Goal: Transaction & Acquisition: Purchase product/service

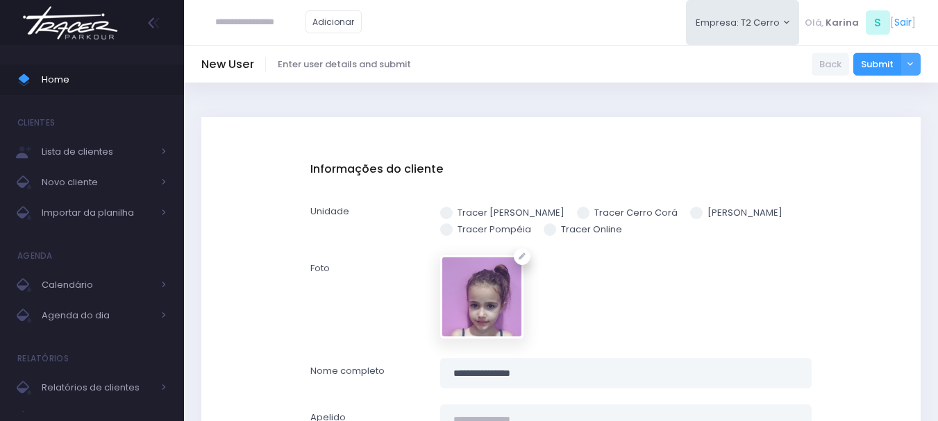
click at [58, 29] on img at bounding box center [70, 23] width 106 height 49
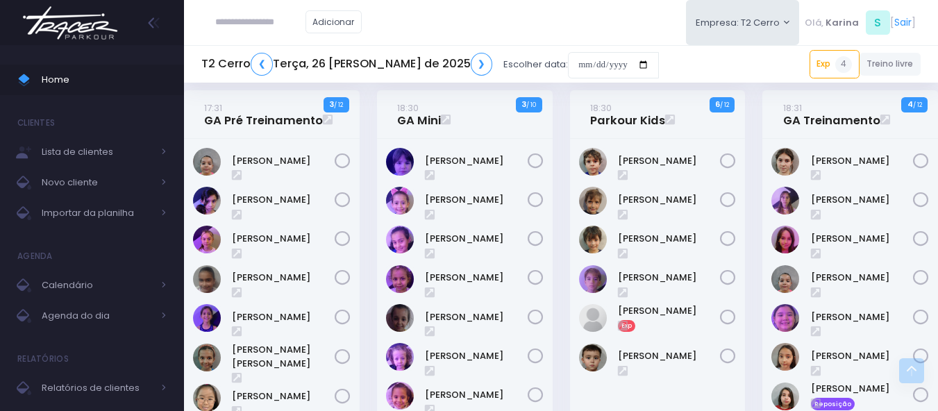
scroll to position [1205, 0]
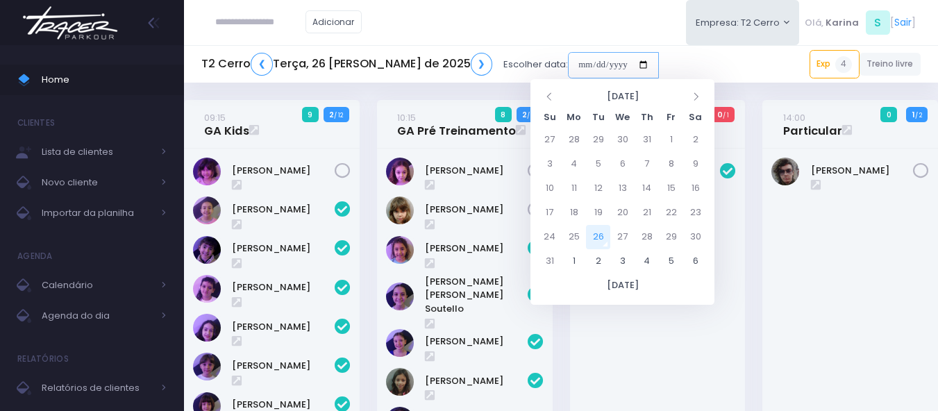
click at [587, 63] on input "date" at bounding box center [613, 65] width 91 height 26
click at [693, 208] on td "23" at bounding box center [695, 213] width 24 height 24
type input "**********"
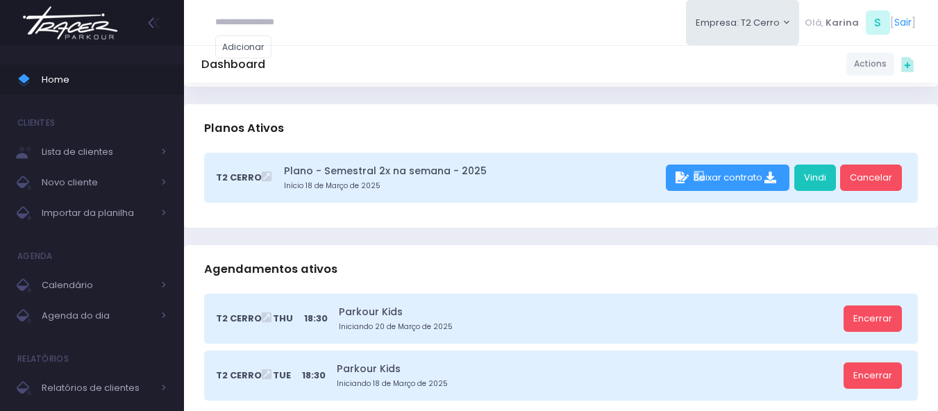
scroll to position [208, 0]
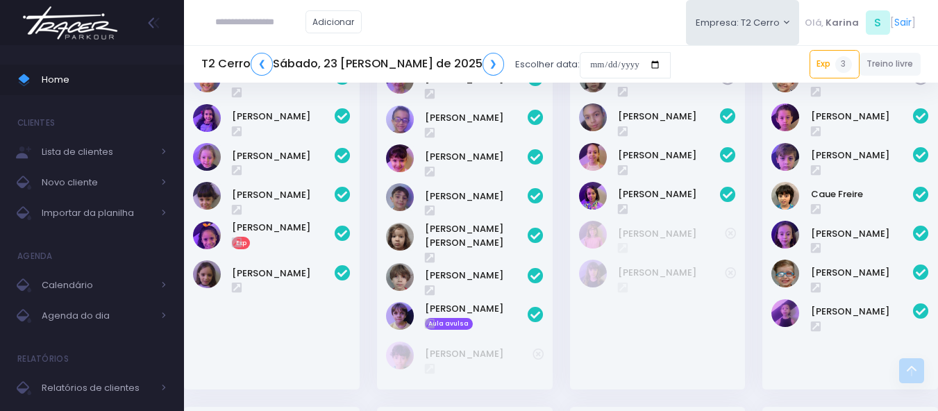
scroll to position [833, 0]
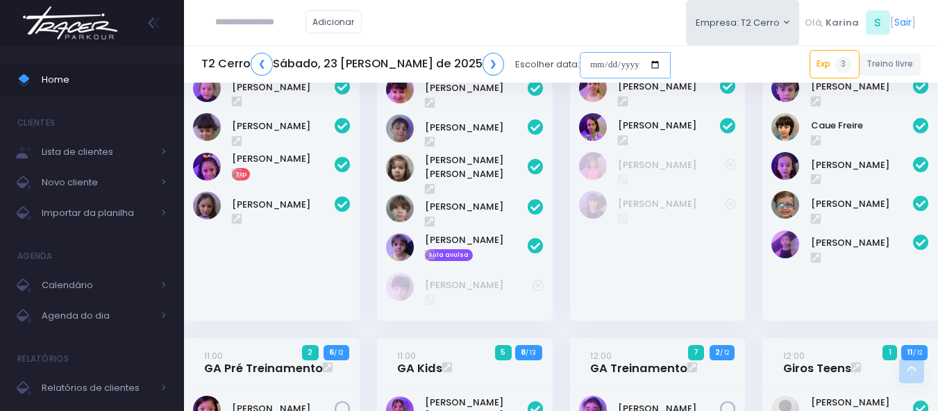
click at [591, 73] on input "date" at bounding box center [625, 65] width 91 height 26
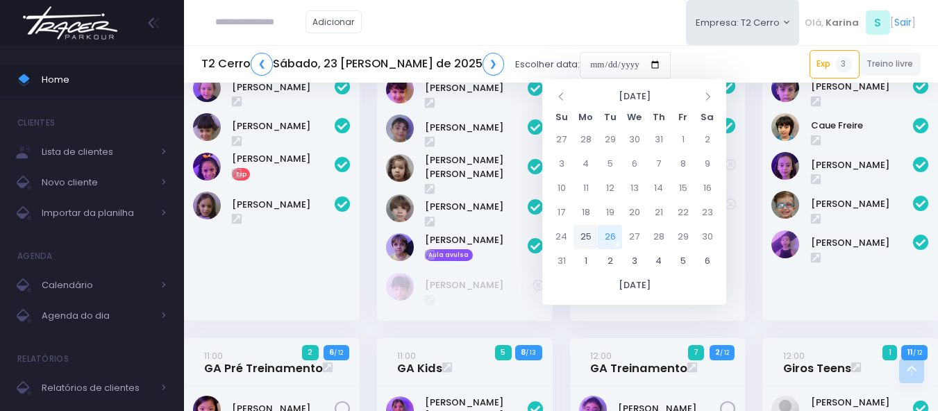
click at [587, 241] on td "25" at bounding box center [585, 237] width 24 height 24
type input "**********"
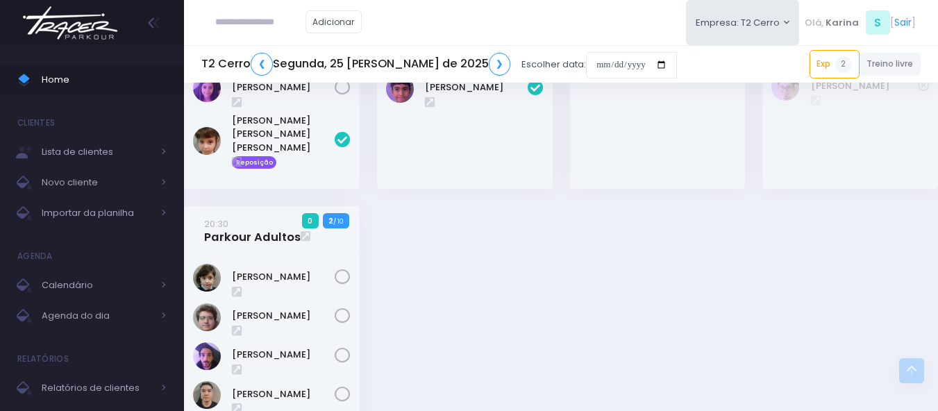
scroll to position [1867, 0]
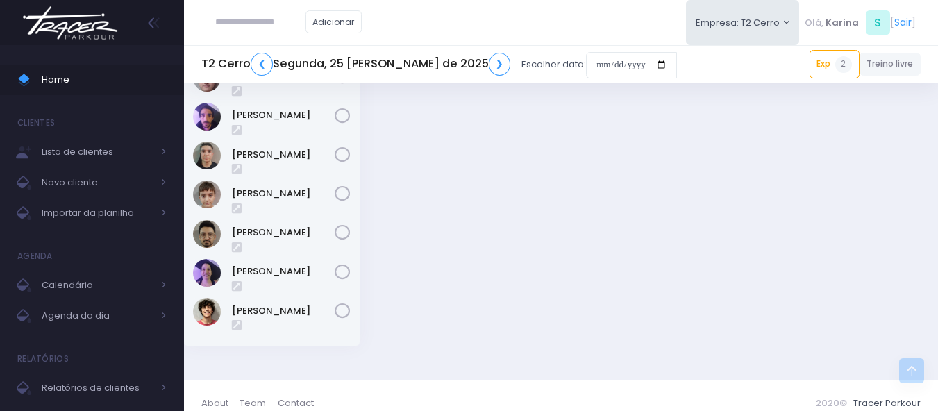
click at [454, 67] on h5 "T2 Cerro ❮ Segunda, 25 de Agosto de 2025 ❯" at bounding box center [355, 64] width 309 height 23
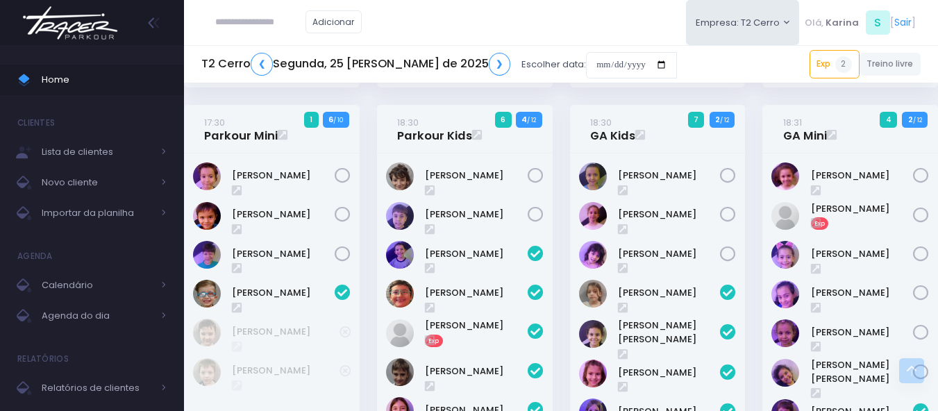
scroll to position [826, 0]
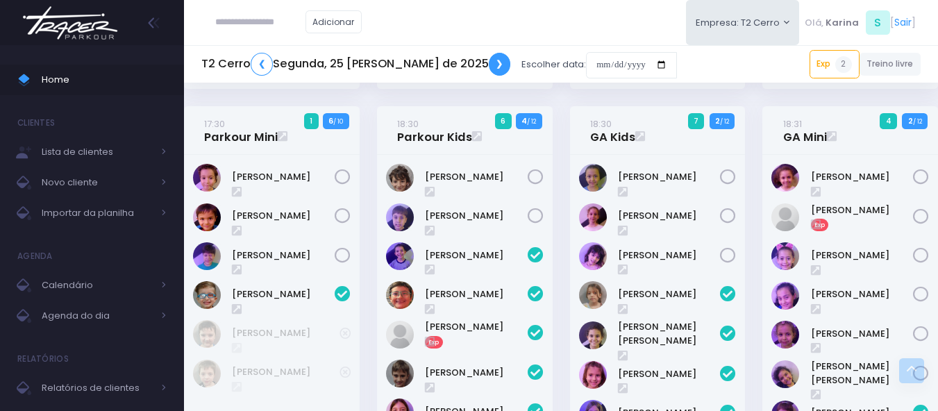
click at [489, 61] on link "❯" at bounding box center [500, 64] width 22 height 23
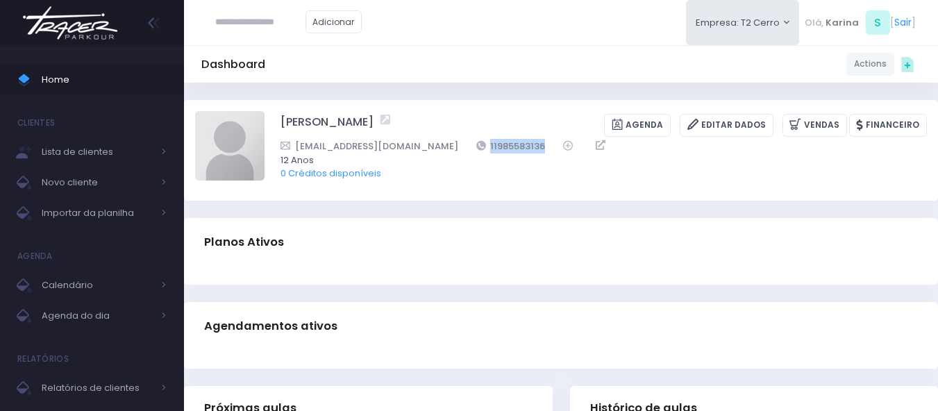
drag, startPoint x: 499, startPoint y: 146, endPoint x: 417, endPoint y: 146, distance: 81.9
click at [417, 146] on div "[EMAIL_ADDRESS][DOMAIN_NAME] 11985583136" at bounding box center [594, 146] width 628 height 15
copy link "11985583136"
click at [454, 235] on div "Planos Ativos" at bounding box center [561, 242] width 754 height 49
drag, startPoint x: 470, startPoint y: 190, endPoint x: 466, endPoint y: 137, distance: 52.9
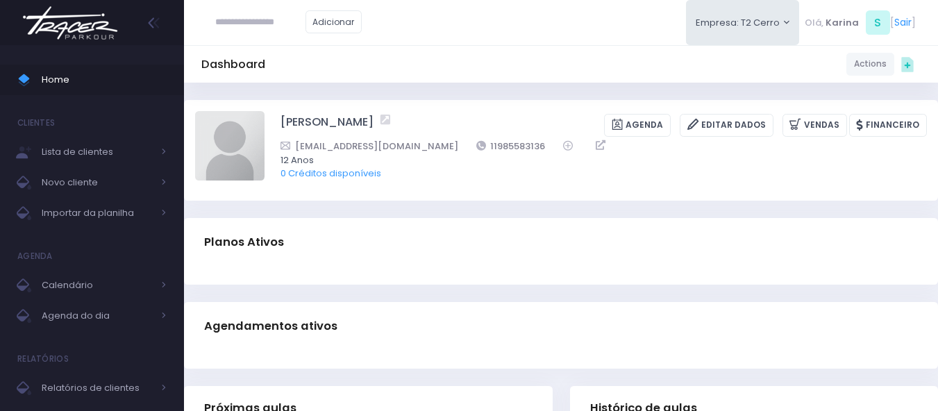
click at [471, 190] on div "Jemilly mikaelle de oliveira Agenda Editar Dados Vendas Financeiro" at bounding box center [561, 150] width 754 height 101
drag, startPoint x: 505, startPoint y: 146, endPoint x: 435, endPoint y: 152, distance: 69.6
click at [435, 152] on div "vivianeazul@gmail.com 11985583136" at bounding box center [594, 146] width 628 height 15
copy div "11985583136"
click at [447, 191] on div "Jemilly mikaelle de oliveira Agenda Editar Dados Vendas Financeiro" at bounding box center [561, 150] width 754 height 101
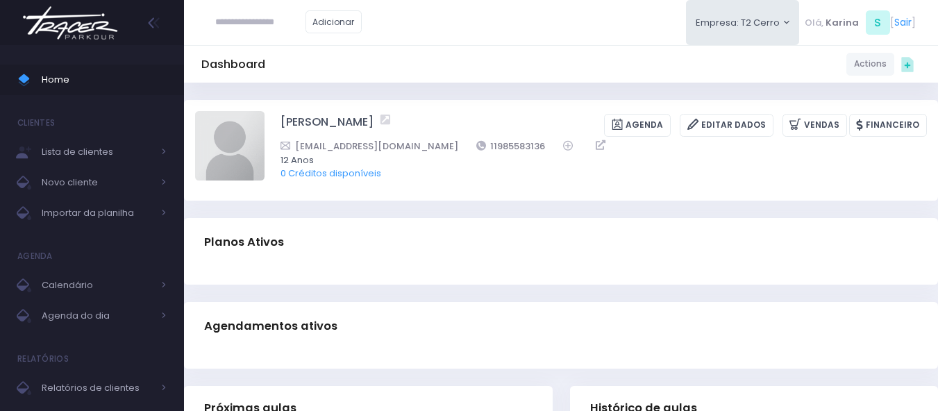
click at [367, 257] on div "Planos Ativos" at bounding box center [561, 242] width 754 height 49
click at [367, 258] on div "Planos Ativos" at bounding box center [561, 242] width 754 height 49
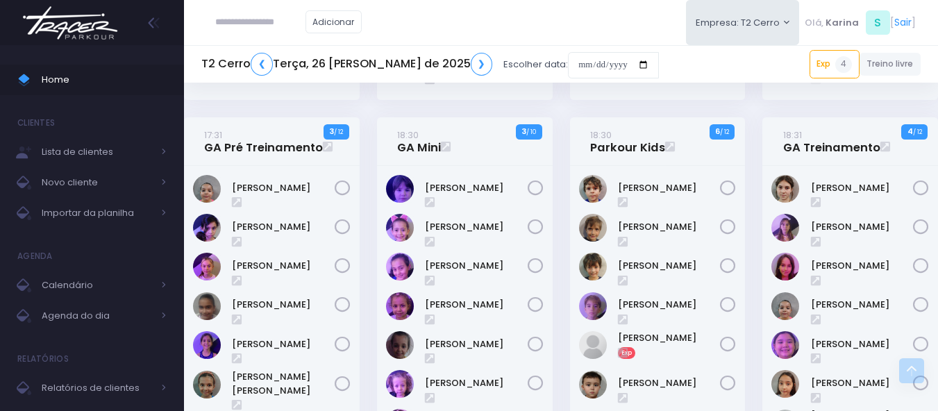
scroll to position [1180, 0]
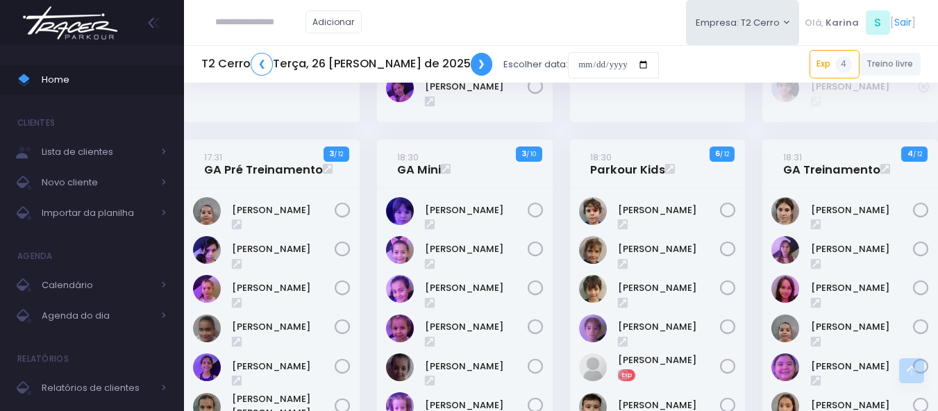
click at [471, 65] on link "❯" at bounding box center [482, 64] width 22 height 23
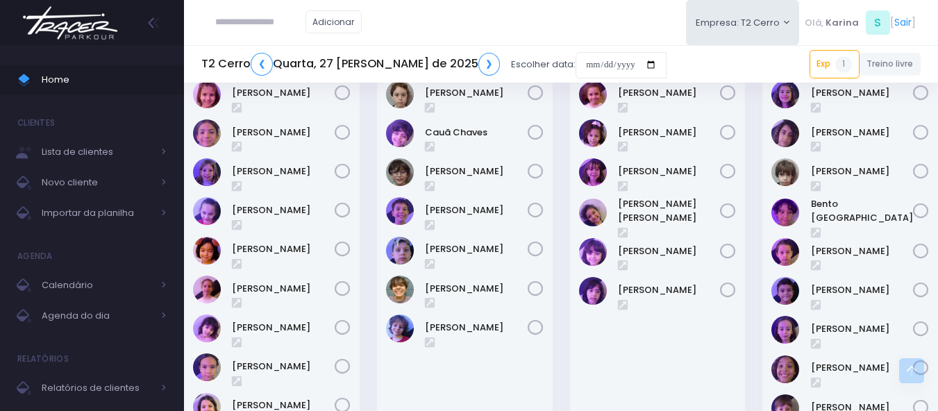
scroll to position [1041, 0]
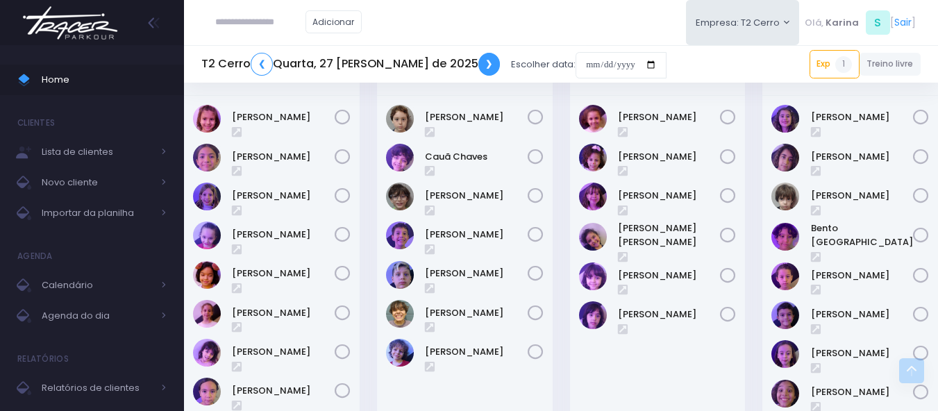
click at [478, 60] on link "❯" at bounding box center [489, 64] width 22 height 23
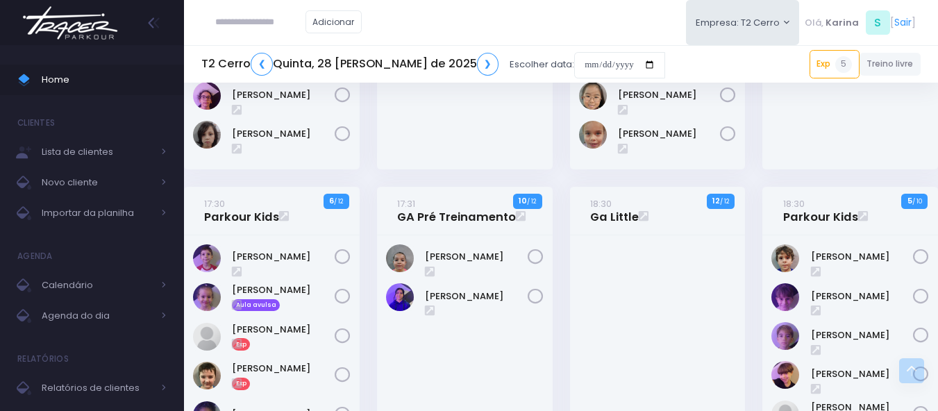
scroll to position [1249, 0]
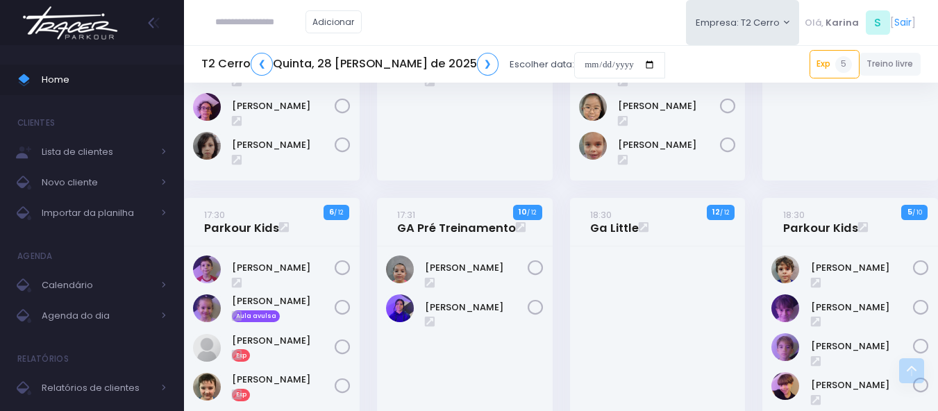
click at [60, 37] on img at bounding box center [70, 23] width 106 height 49
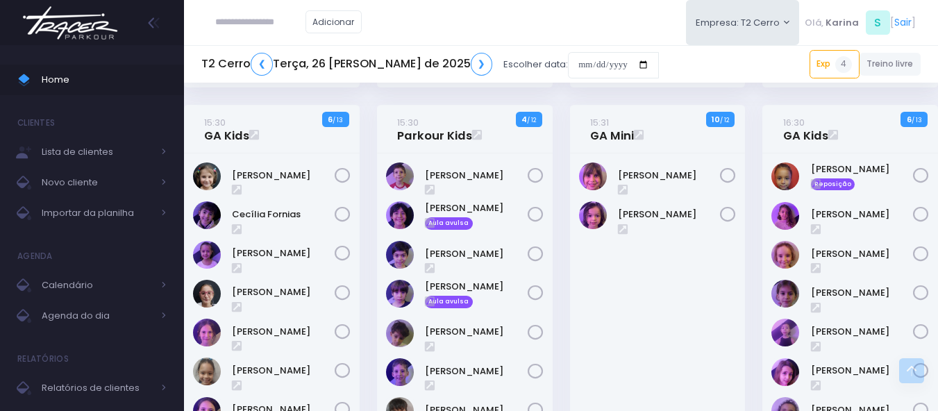
scroll to position [486, 0]
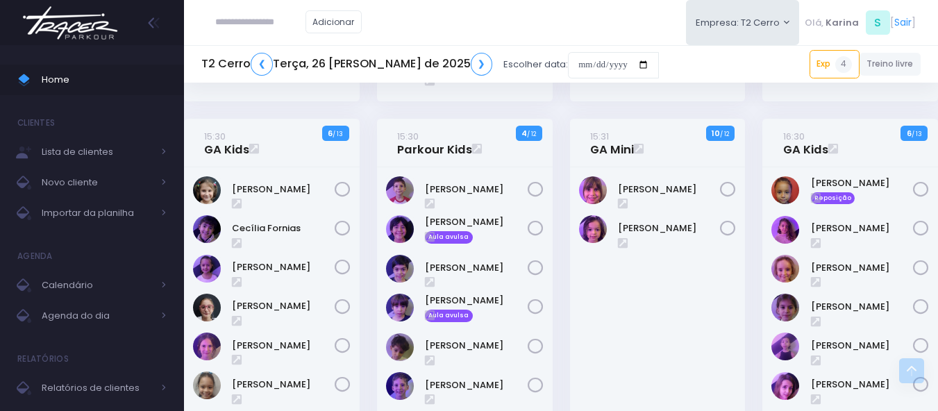
click at [624, 350] on div "[PERSON_NAME]" at bounding box center [658, 352] width 176 height 370
click at [665, 314] on div "Manuela Cardoso" at bounding box center [658, 352] width 176 height 370
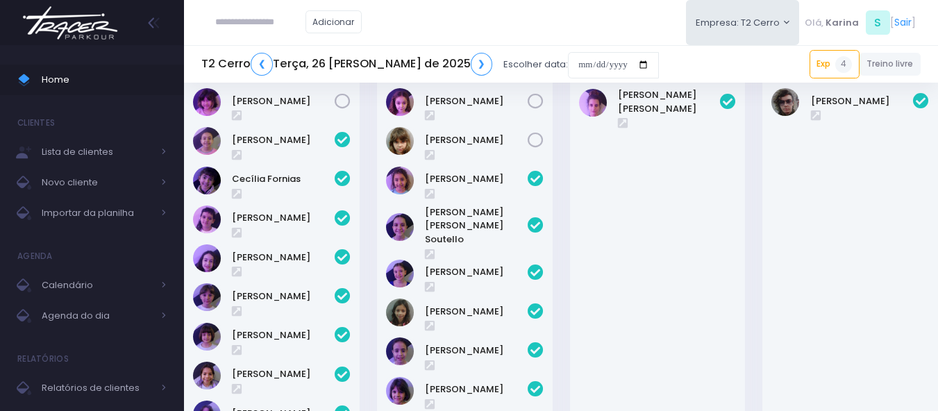
scroll to position [0, 0]
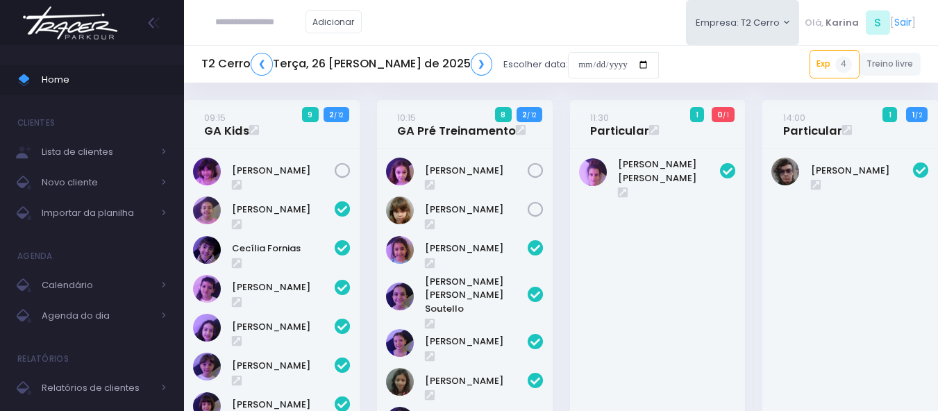
click at [669, 297] on div "Maria Laura" at bounding box center [658, 368] width 176 height 439
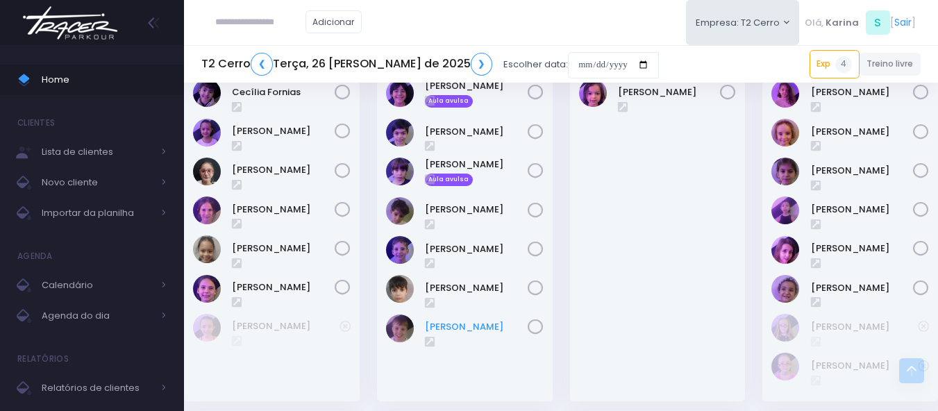
scroll to position [694, 0]
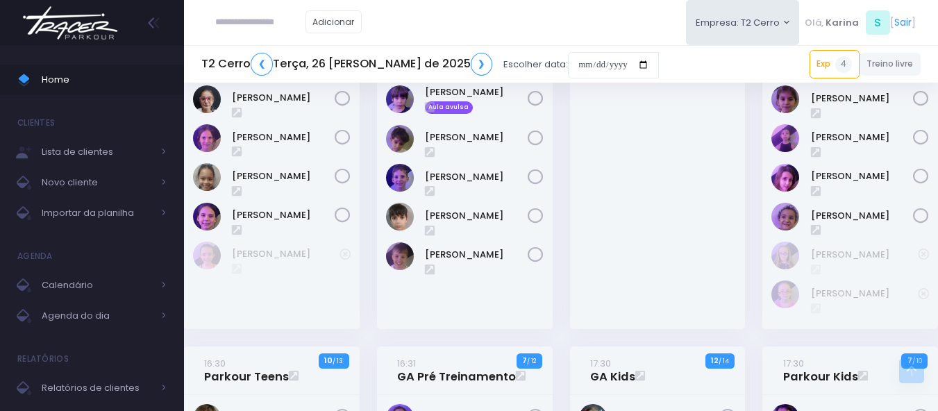
click at [76, 22] on img at bounding box center [70, 23] width 106 height 49
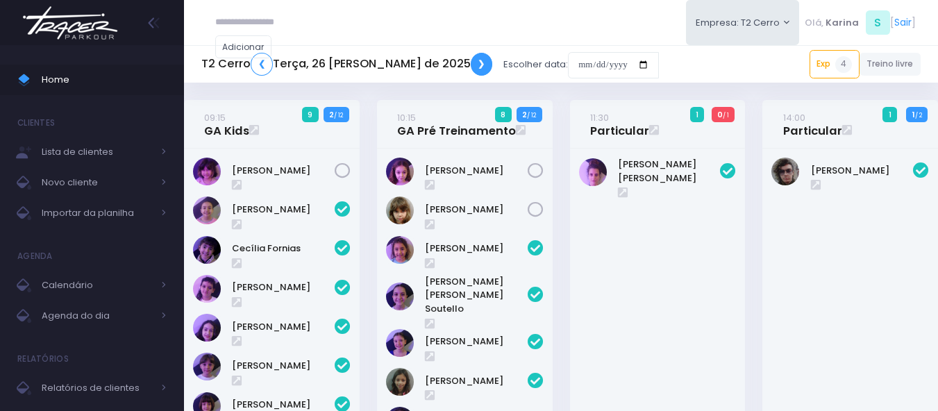
click at [471, 64] on link "❯" at bounding box center [482, 64] width 22 height 23
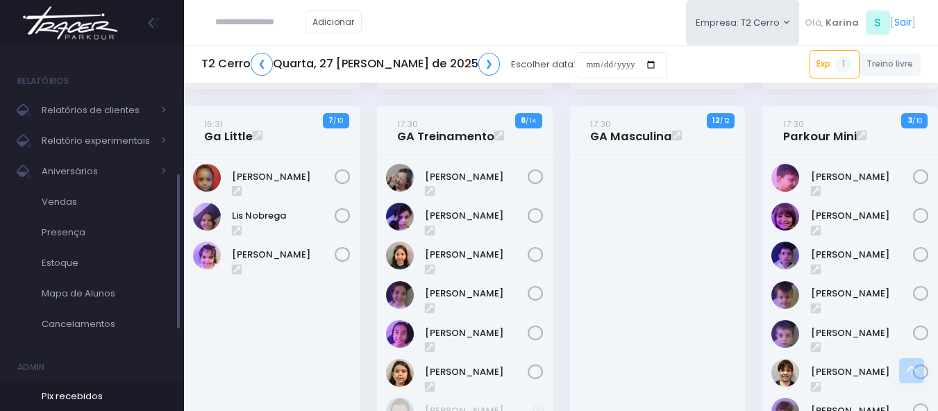
scroll to position [471, 0]
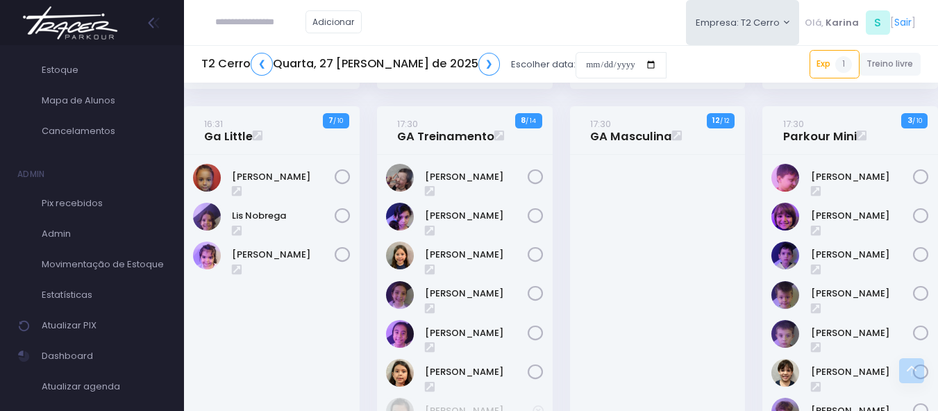
click at [620, 241] on div at bounding box center [658, 301] width 176 height 292
click at [656, 243] on div at bounding box center [658, 301] width 176 height 292
click at [656, 242] on div at bounding box center [658, 301] width 176 height 292
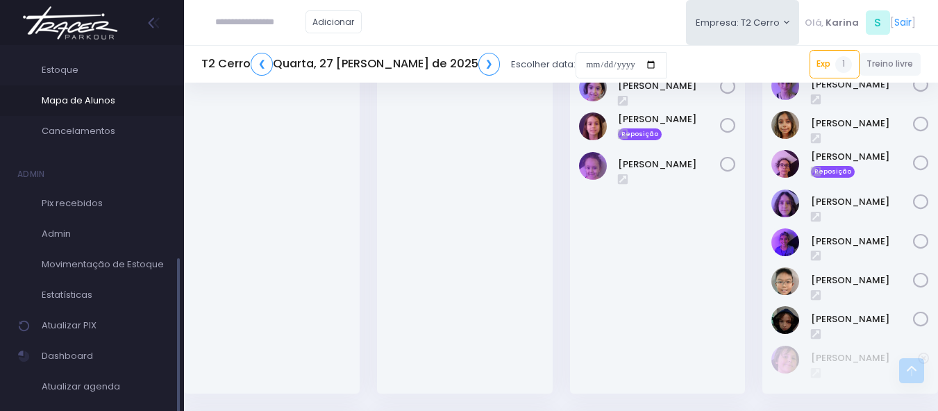
scroll to position [139, 0]
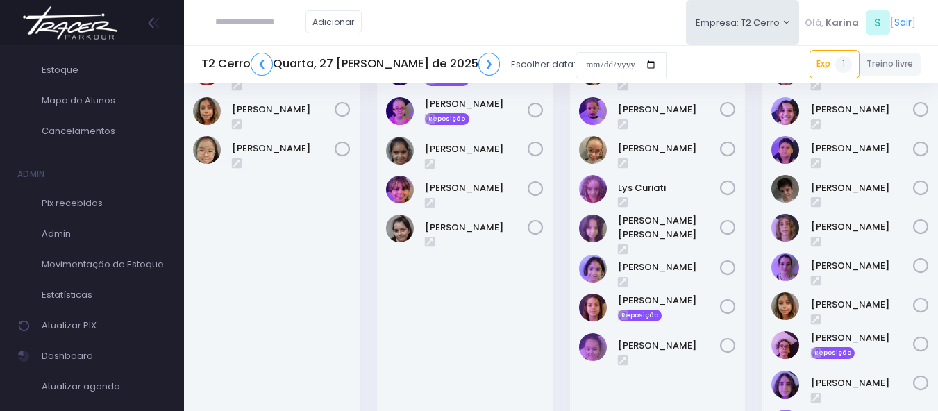
click at [85, 22] on img at bounding box center [70, 23] width 106 height 49
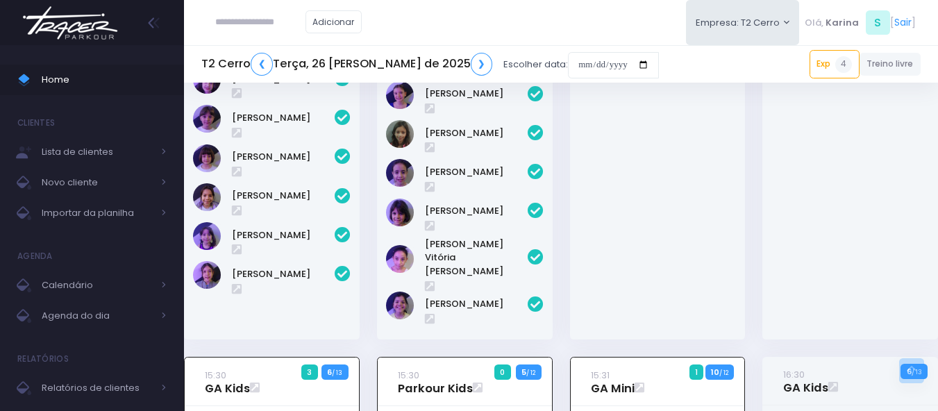
scroll to position [158, 0]
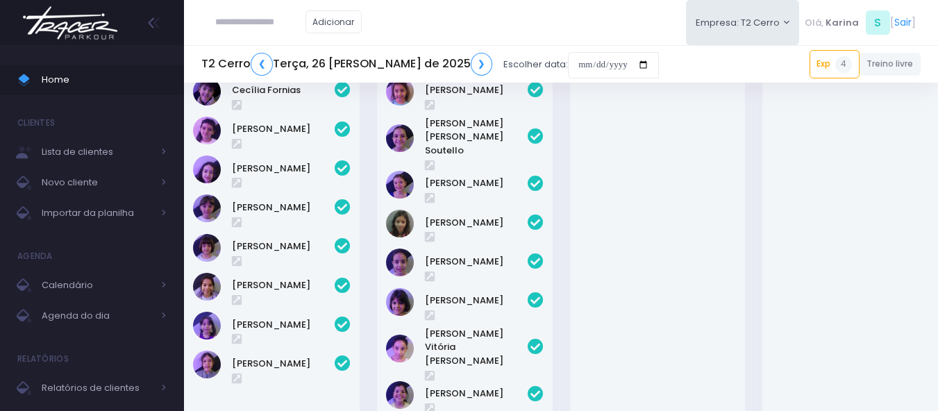
click at [233, 24] on input "text" at bounding box center [260, 22] width 90 height 26
paste input "**********"
type input "**********"
click at [121, 213] on span "Importar da planilha" at bounding box center [97, 213] width 111 height 18
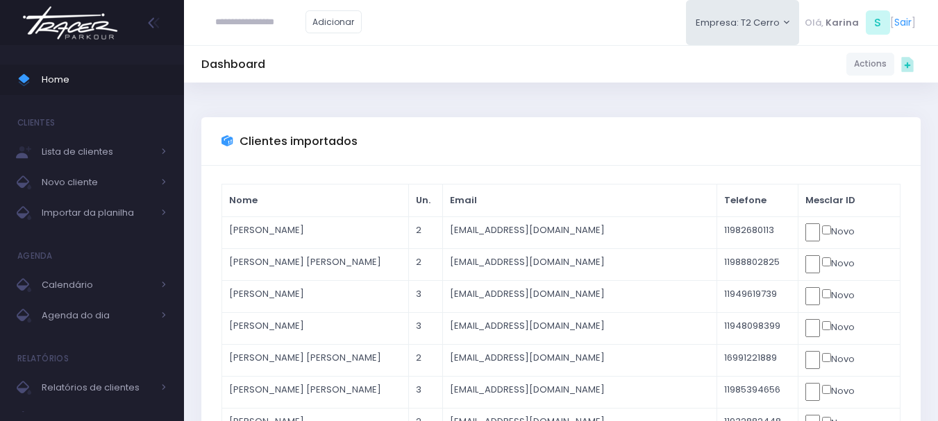
click at [249, 22] on input "text" at bounding box center [260, 22] width 90 height 26
type input "**********"
click at [85, 38] on img at bounding box center [70, 23] width 106 height 49
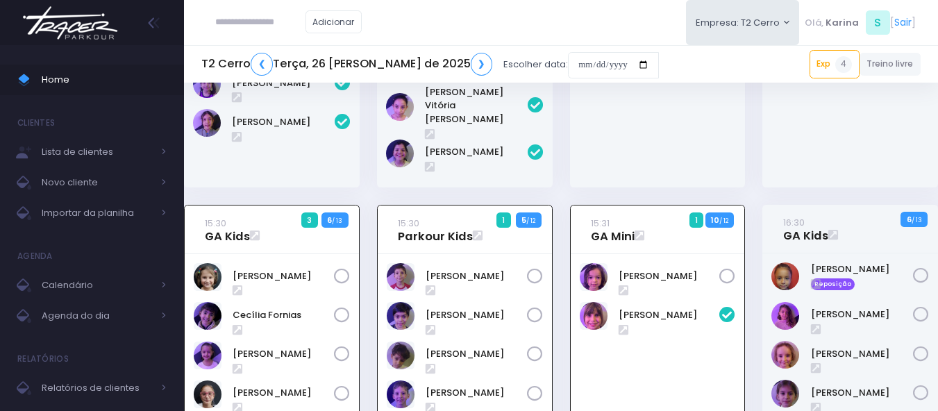
scroll to position [367, 0]
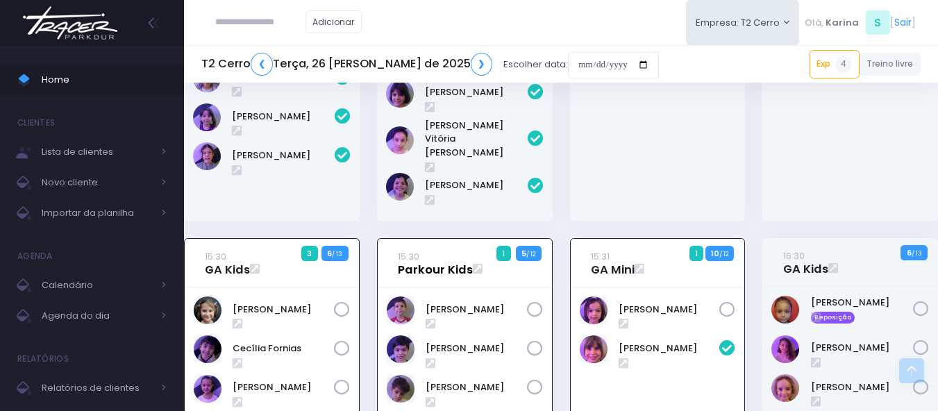
click at [423, 249] on link "15:30 Parkour Kids" at bounding box center [435, 263] width 75 height 28
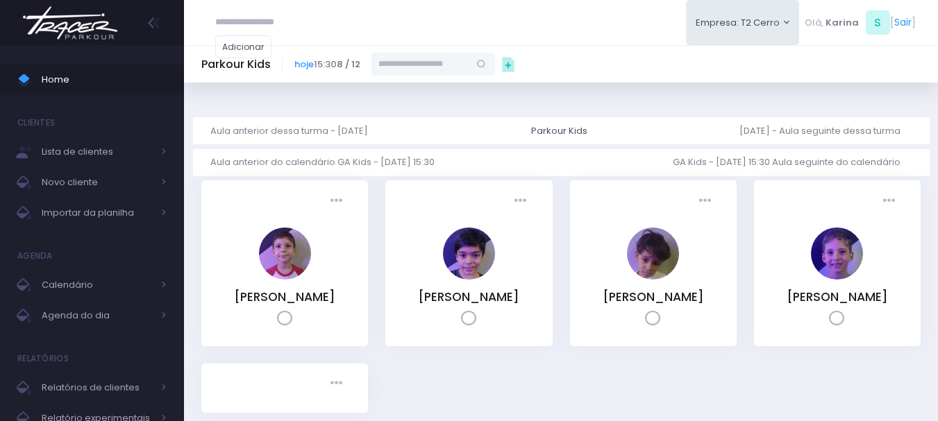
click at [432, 69] on input "text" at bounding box center [420, 64] width 98 height 23
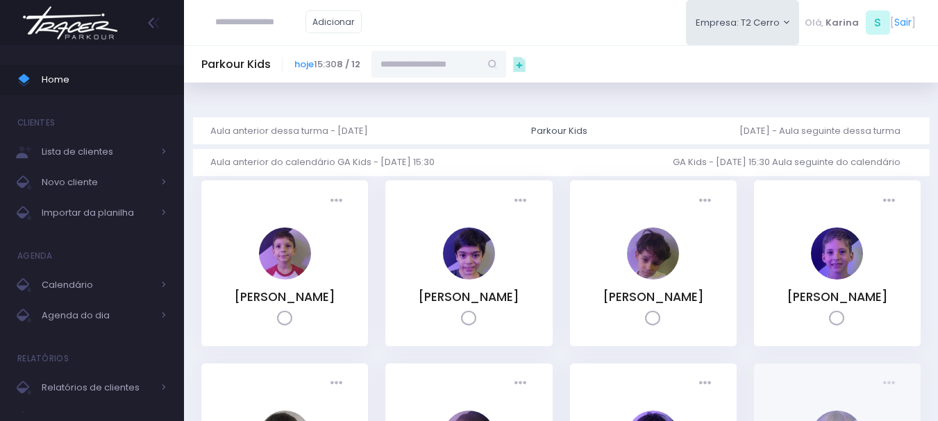
click at [432, 69] on input "text" at bounding box center [425, 64] width 108 height 26
paste input "**********"
click at [438, 90] on link "[PERSON_NAME]" at bounding box center [439, 89] width 81 height 14
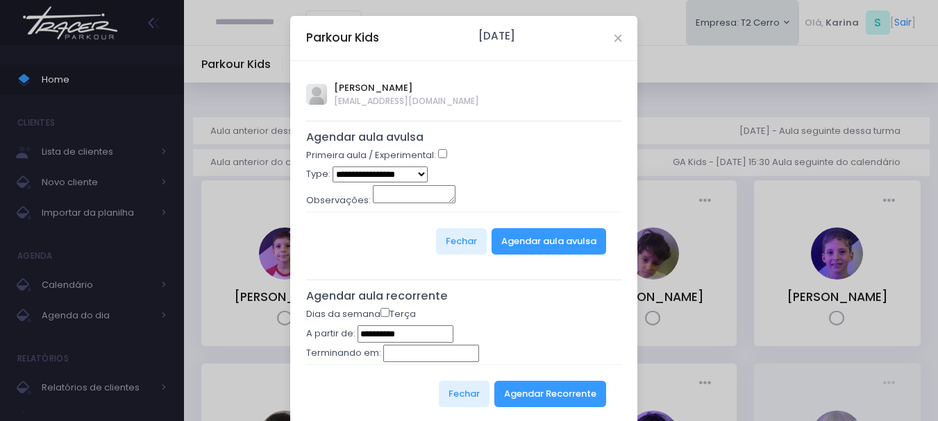
type input "**********"
select select "*"
drag, startPoint x: 578, startPoint y: 157, endPoint x: 600, endPoint y: 244, distance: 89.6
click at [579, 159] on div "Primeira aula / Experimental:" at bounding box center [464, 158] width 316 height 18
click at [546, 238] on button "Agendar aula avulsa" at bounding box center [548, 241] width 115 height 26
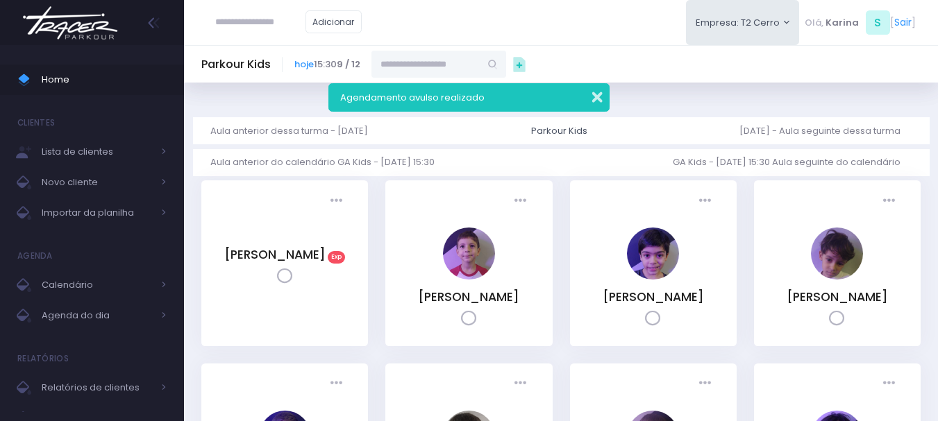
click at [593, 101] on button "button" at bounding box center [588, 95] width 28 height 16
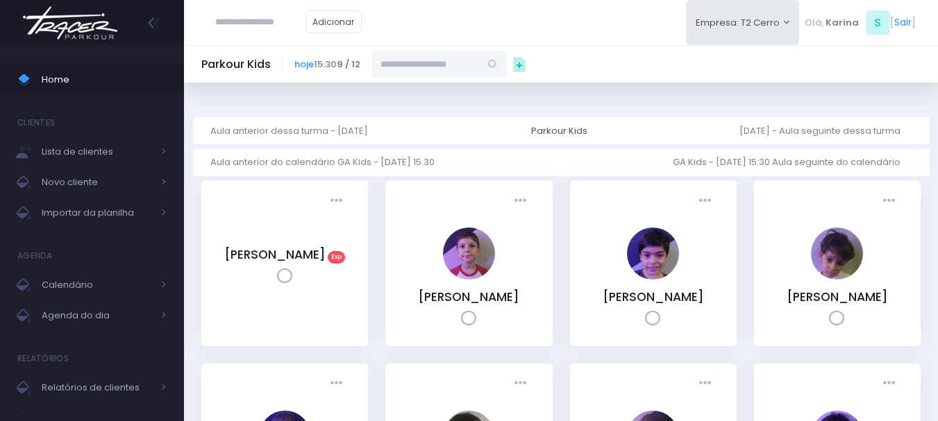
click at [615, 69] on div "Parkour Kids hoje 15:30 9 / 12" at bounding box center [561, 64] width 754 height 26
click at [614, 74] on div "Parkour Kids hoje 15:30 9 / 12" at bounding box center [561, 64] width 754 height 26
click at [617, 62] on div "Parkour Kids hoje 15:30 9 / 12" at bounding box center [561, 64] width 754 height 26
click at [606, 67] on div "Parkour Kids hoje 15:30 9 / 12" at bounding box center [561, 64] width 754 height 26
click at [296, 262] on link "[PERSON_NAME]" at bounding box center [274, 254] width 101 height 17
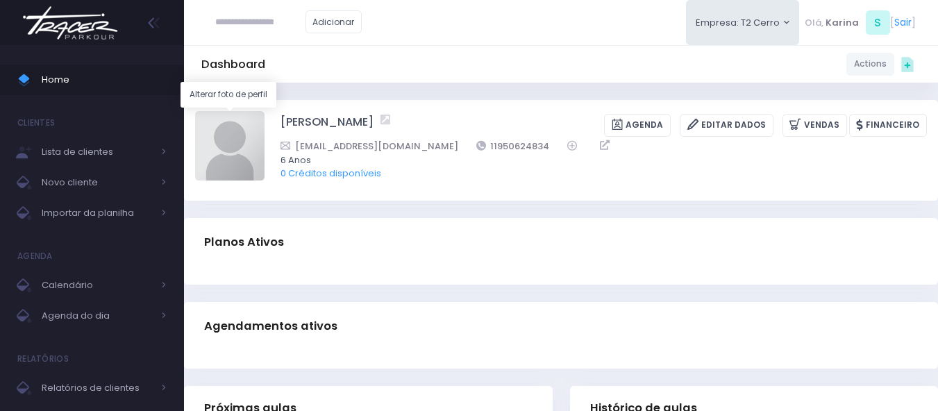
click at [231, 146] on img at bounding box center [229, 145] width 69 height 69
click at [264, 111] on input "file" at bounding box center [264, 110] width 1 height 1
type input "**********"
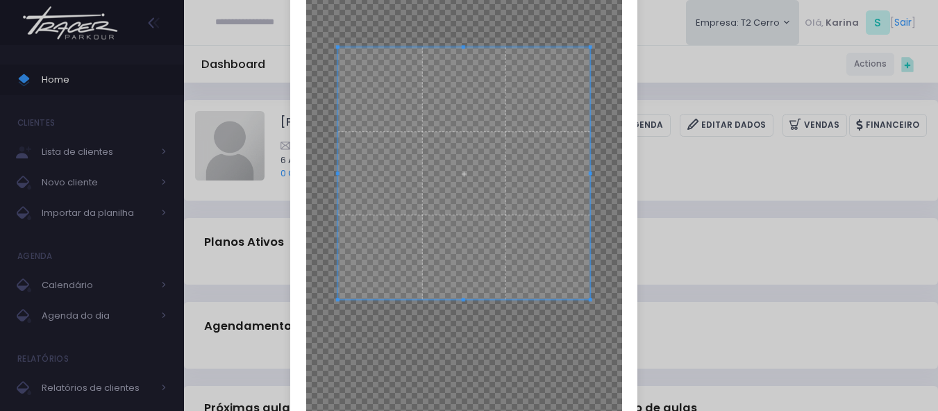
scroll to position [208, 0]
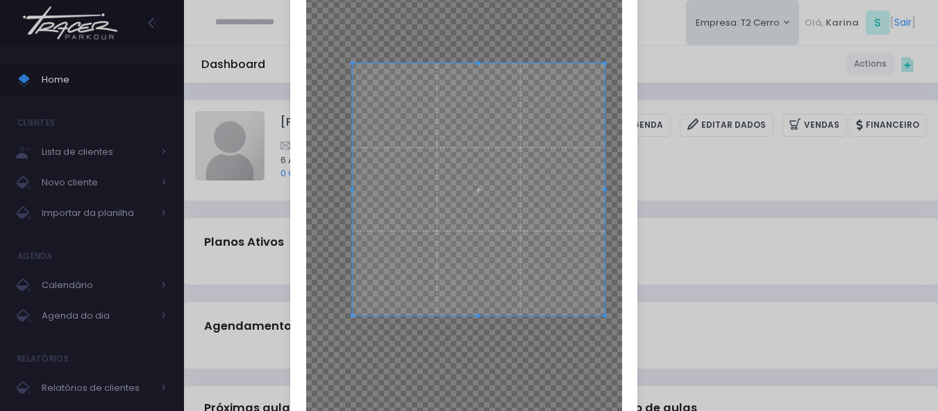
click at [483, 207] on span at bounding box center [479, 189] width 252 height 252
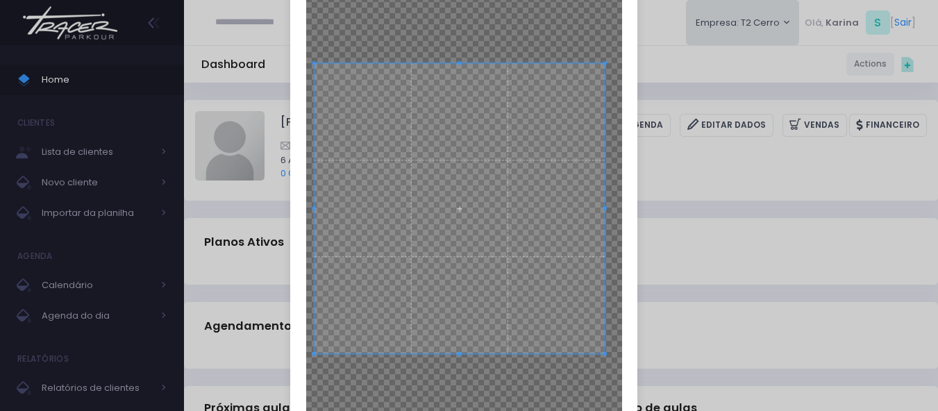
click at [314, 331] on div at bounding box center [459, 208] width 290 height 290
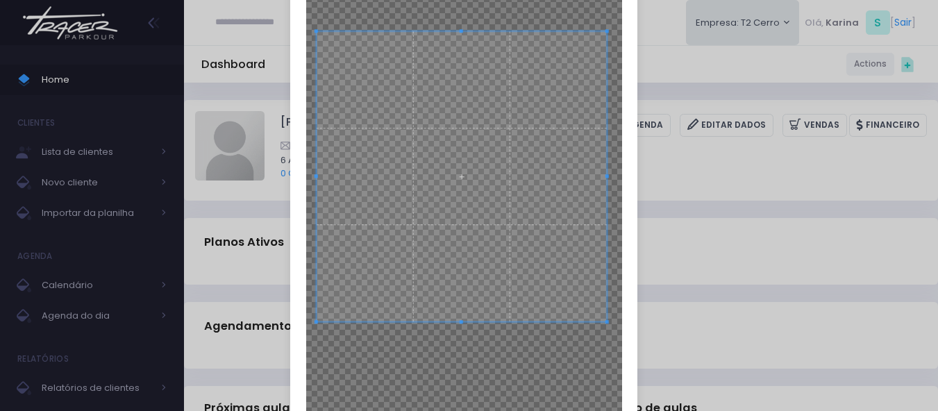
click at [479, 190] on span at bounding box center [462, 176] width 290 height 290
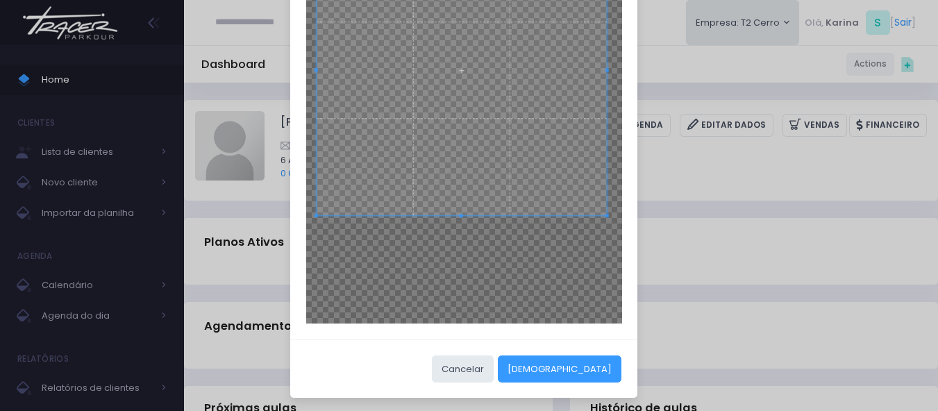
scroll to position [317, 0]
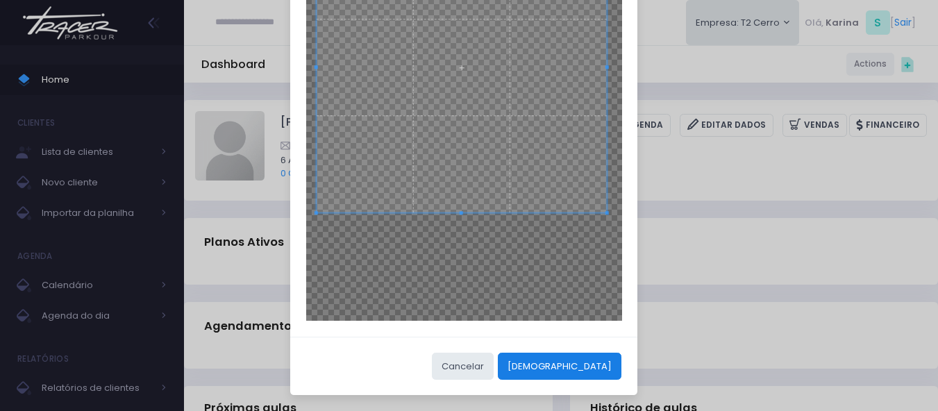
click at [600, 366] on button "[DEMOGRAPHIC_DATA]" at bounding box center [560, 366] width 124 height 26
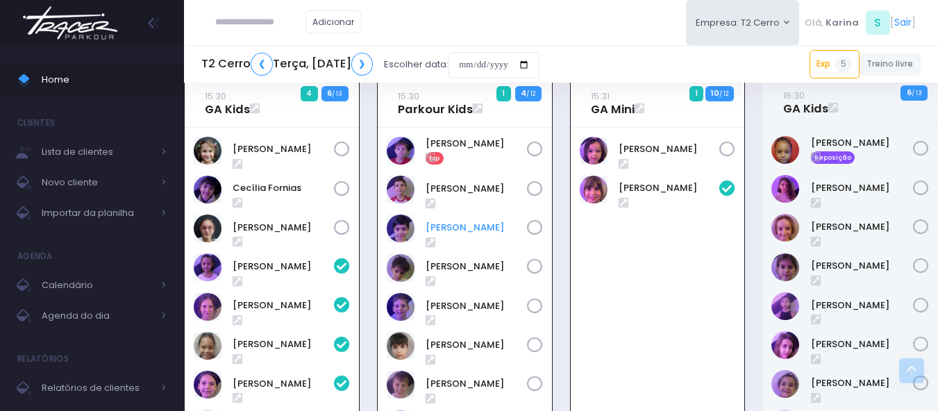
scroll to position [486, 0]
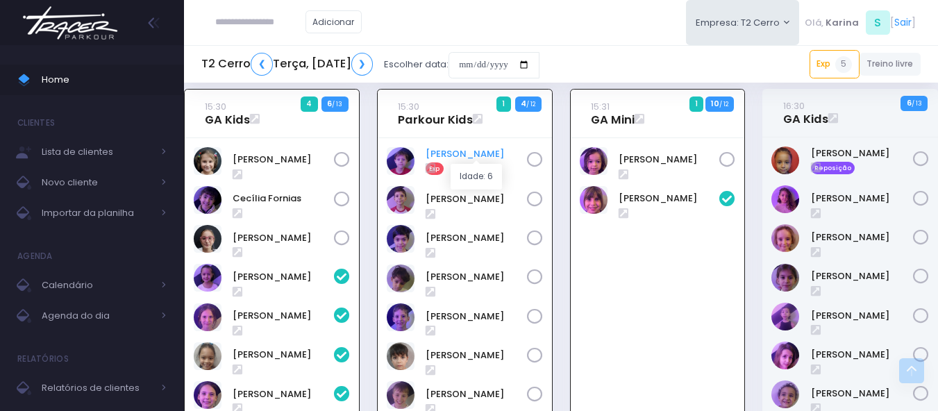
click at [462, 155] on link "André Thormann" at bounding box center [476, 154] width 101 height 14
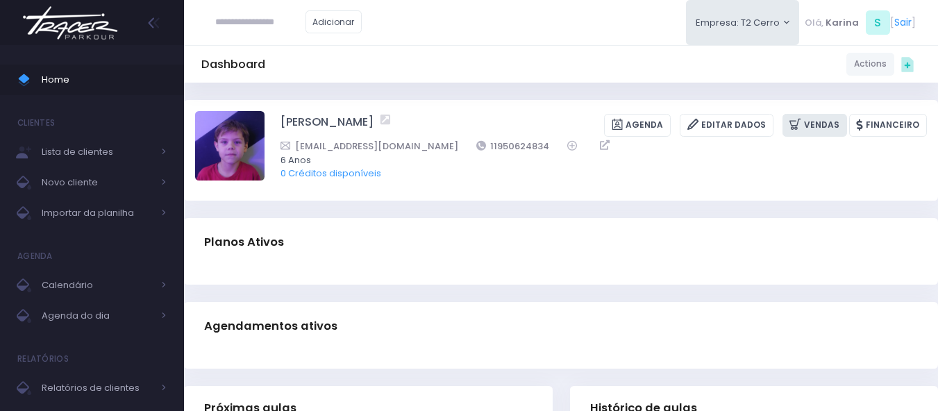
click at [825, 124] on link "Vendas" at bounding box center [814, 125] width 65 height 23
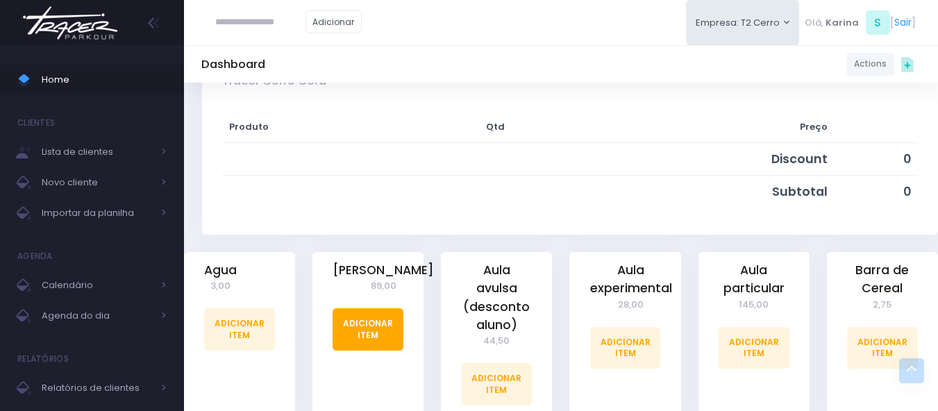
scroll to position [278, 0]
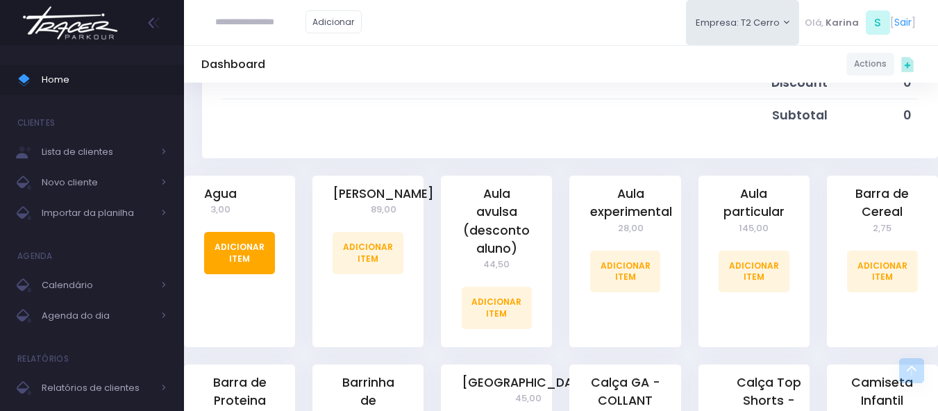
click at [236, 256] on link "Adicionar Item" at bounding box center [239, 253] width 71 height 42
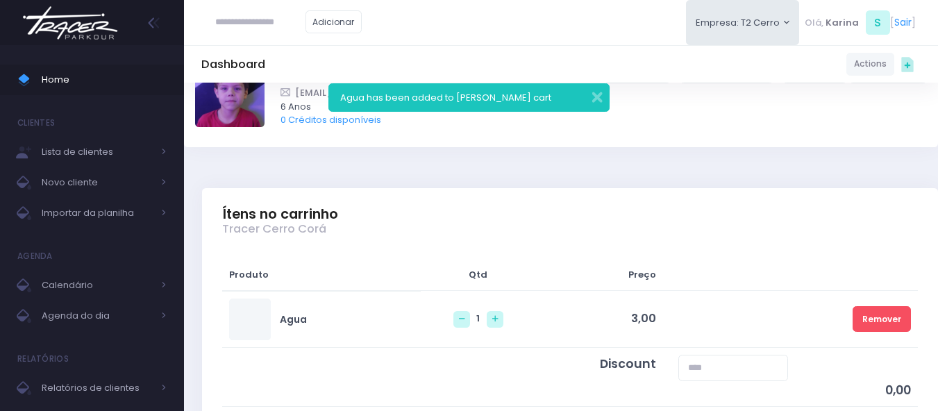
scroll to position [208, 0]
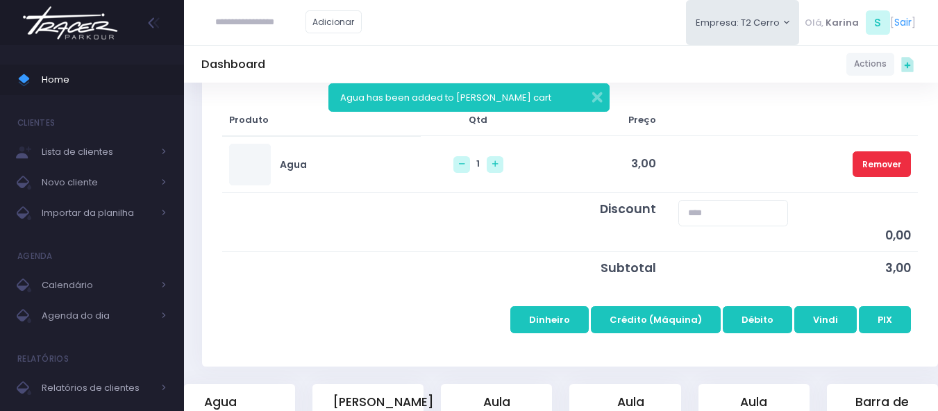
click at [873, 163] on link "Remover" at bounding box center [881, 164] width 58 height 26
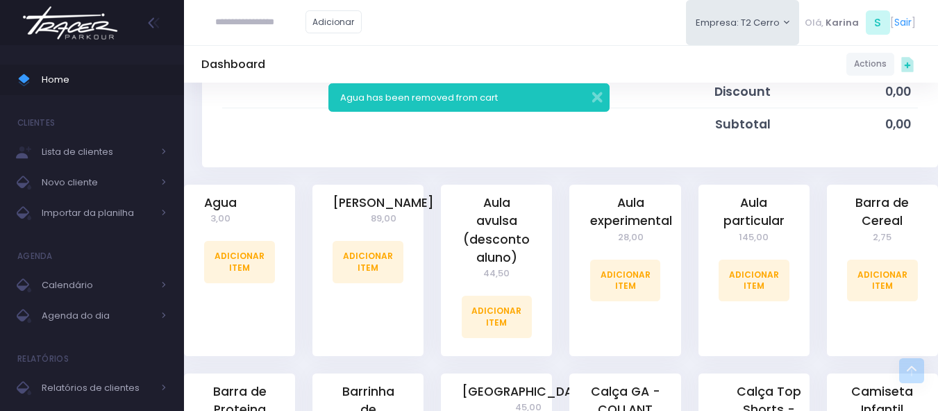
scroll to position [278, 0]
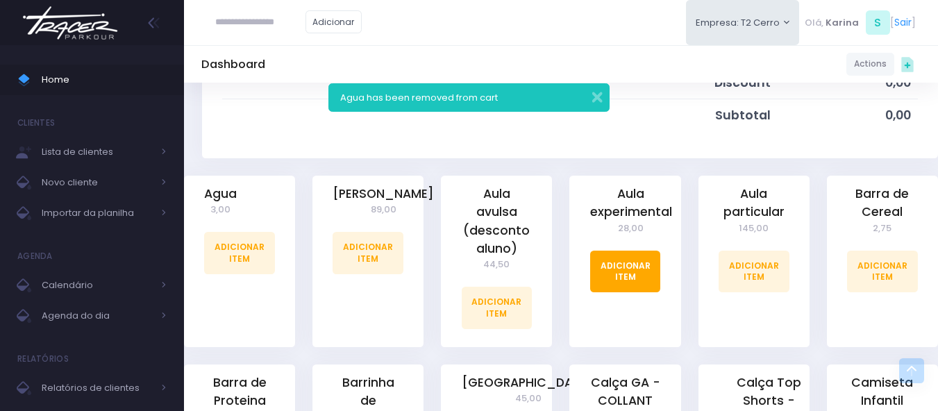
click at [649, 265] on link "Adicionar Item" at bounding box center [625, 272] width 71 height 42
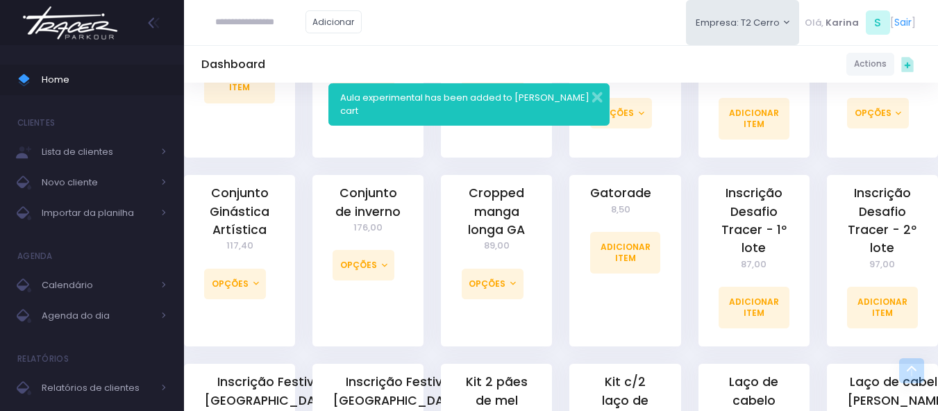
scroll to position [1111, 0]
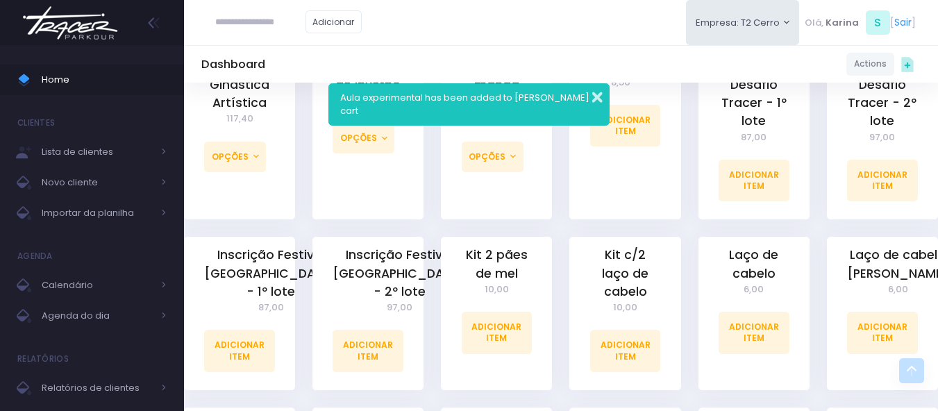
click at [595, 99] on button "button" at bounding box center [588, 95] width 28 height 16
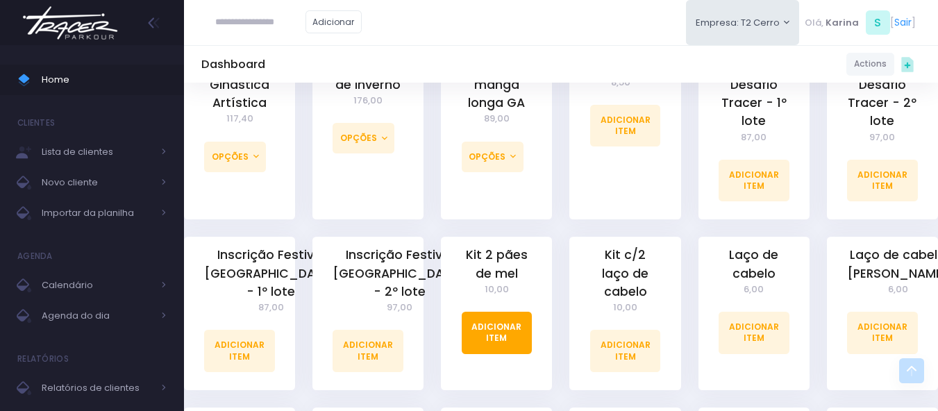
click at [497, 313] on link "Adicionar Item" at bounding box center [497, 333] width 71 height 42
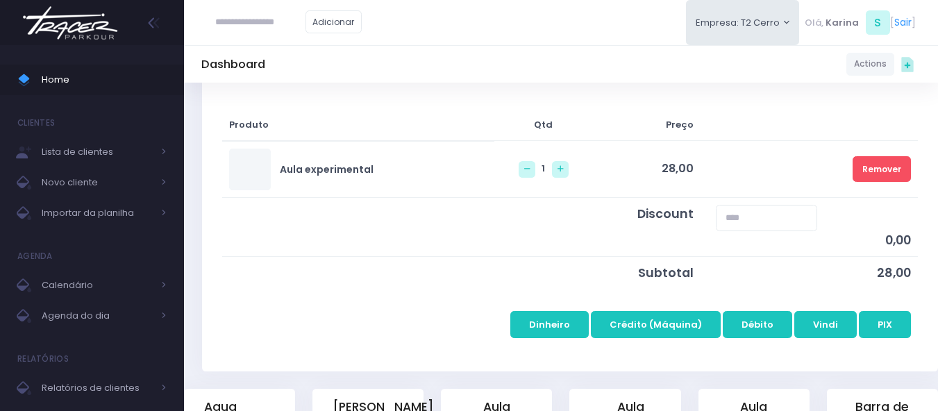
scroll to position [208, 0]
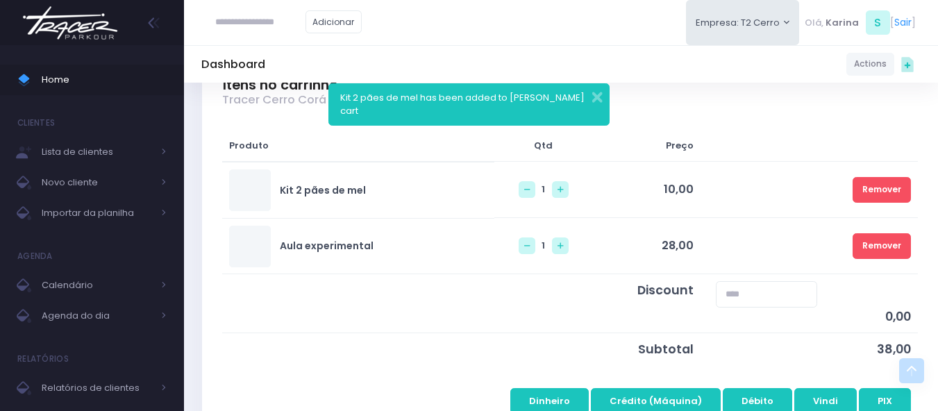
scroll to position [278, 0]
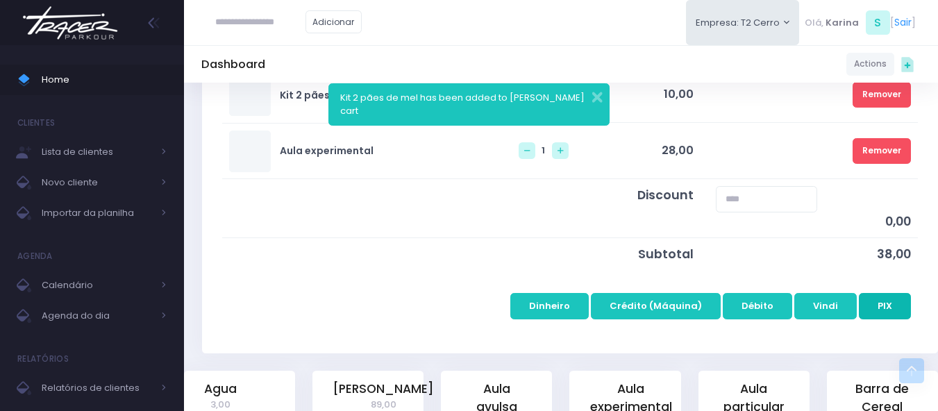
click at [884, 306] on button "PIX" at bounding box center [885, 306] width 52 height 26
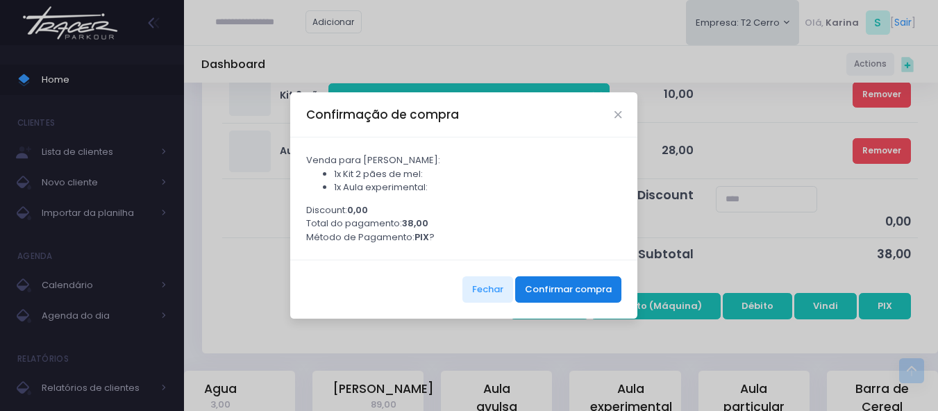
click at [573, 303] on button "Confirmar compra" at bounding box center [568, 289] width 106 height 26
click at [563, 294] on button "Confirmar compra" at bounding box center [568, 289] width 106 height 26
click at [573, 296] on button "Confirmar compra" at bounding box center [568, 289] width 106 height 26
click at [569, 293] on button "Confirmar compra" at bounding box center [568, 289] width 106 height 26
click at [483, 294] on button "Fechar" at bounding box center [487, 289] width 51 height 26
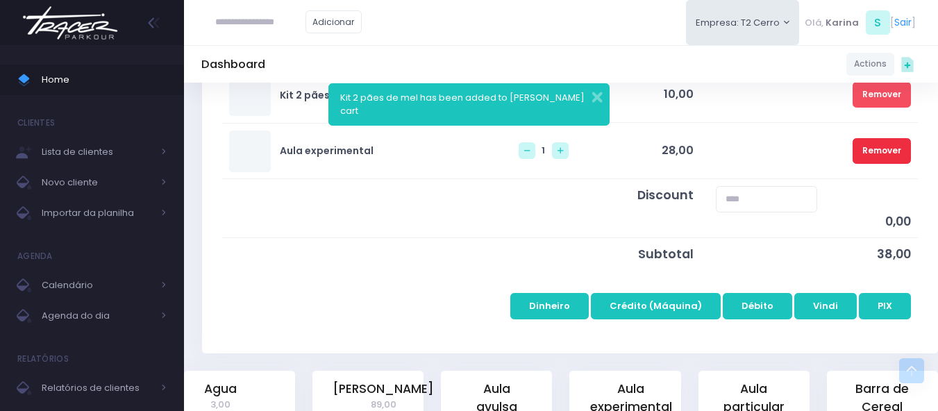
click at [882, 152] on link "Remover" at bounding box center [881, 151] width 58 height 26
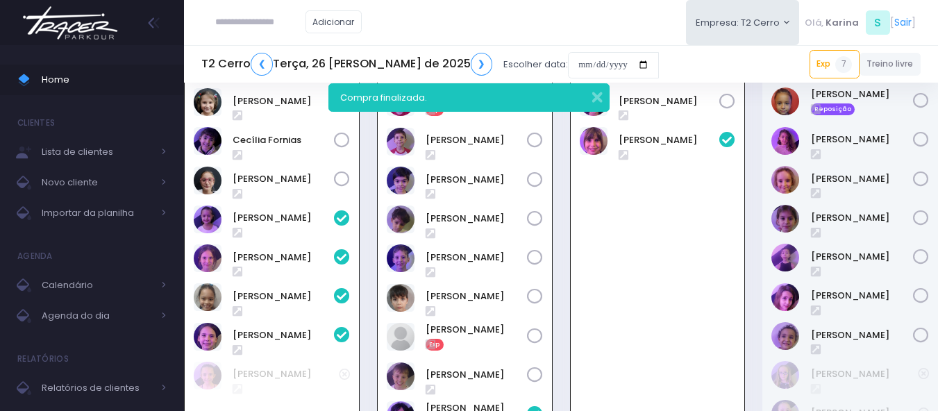
scroll to position [575, 0]
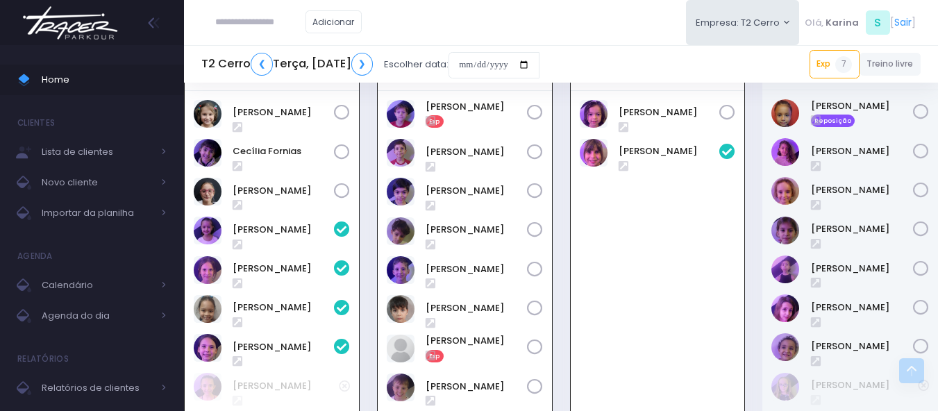
scroll to position [505, 0]
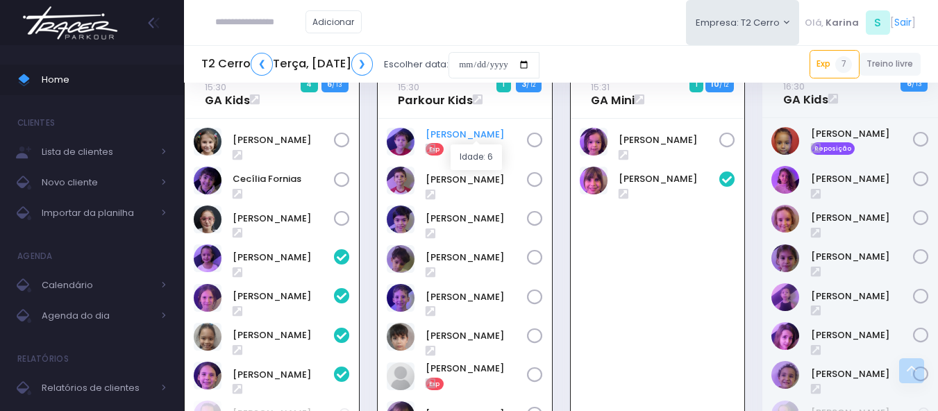
click at [467, 133] on link "[PERSON_NAME]" at bounding box center [476, 135] width 101 height 14
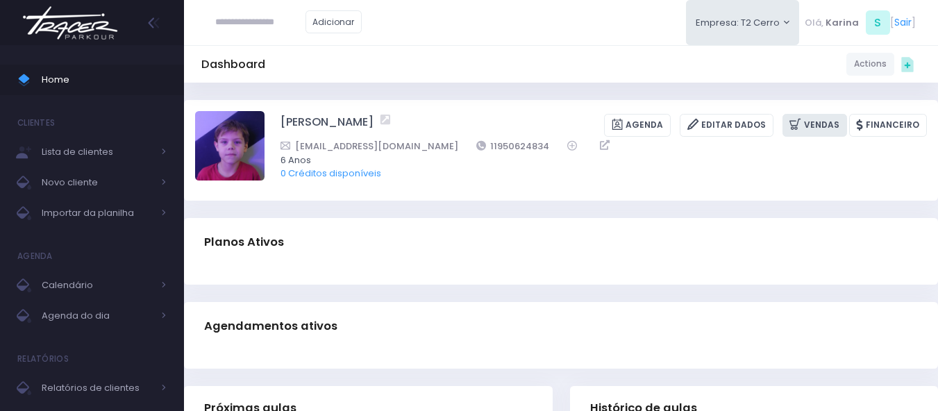
click at [833, 127] on link "Vendas" at bounding box center [814, 125] width 65 height 23
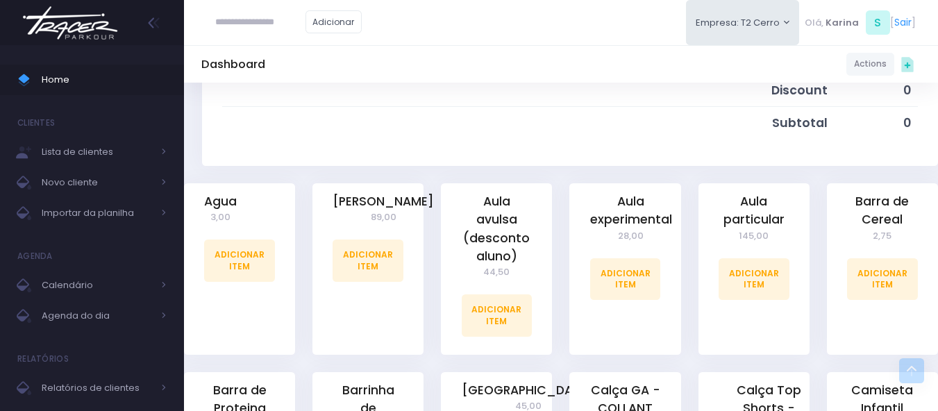
scroll to position [278, 0]
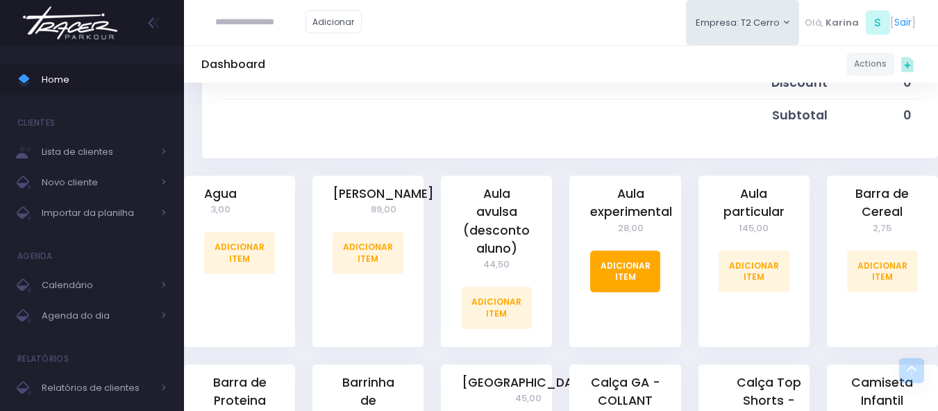
click at [634, 271] on link "Adicionar Item" at bounding box center [625, 272] width 71 height 42
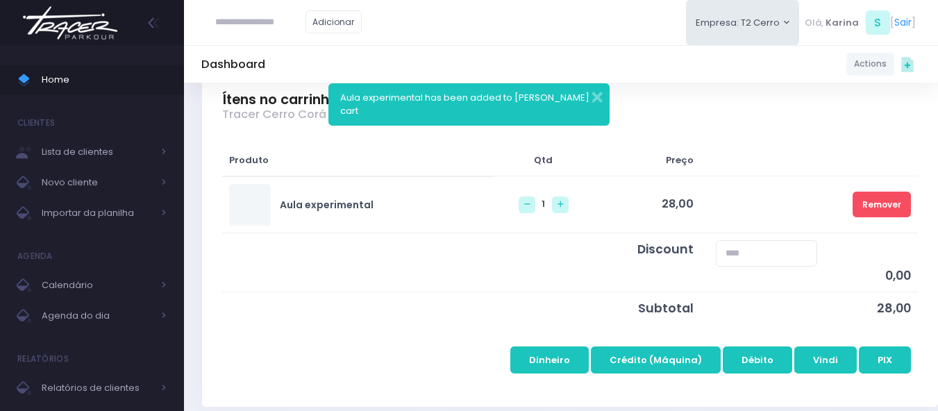
scroll to position [208, 0]
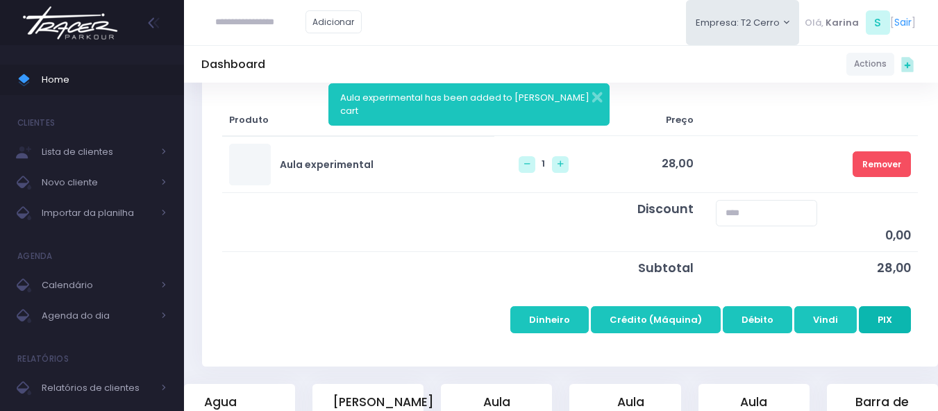
click at [880, 325] on button "PIX" at bounding box center [885, 319] width 52 height 26
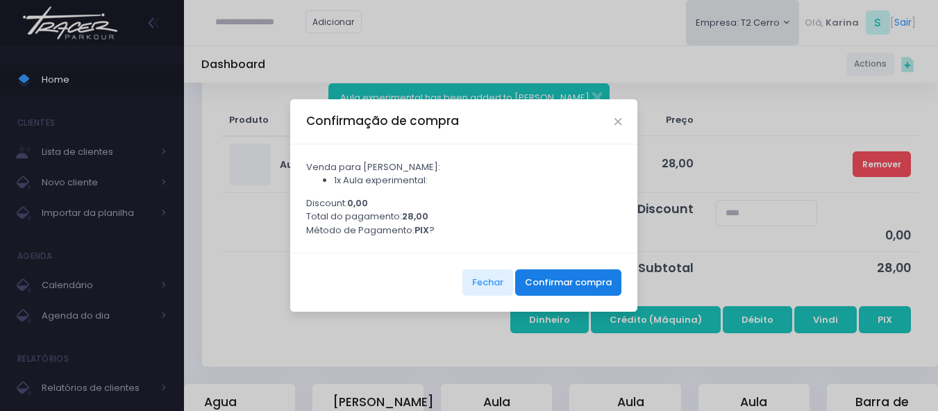
click at [582, 296] on button "Confirmar compra" at bounding box center [568, 282] width 106 height 26
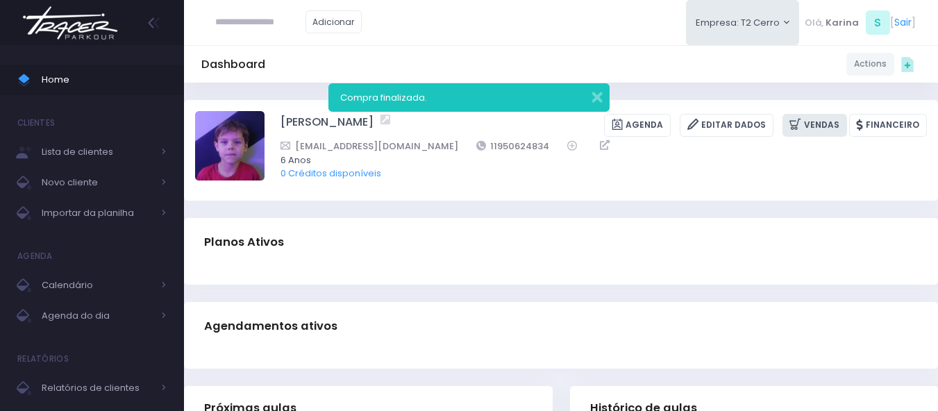
click at [829, 123] on link "Vendas" at bounding box center [814, 125] width 65 height 23
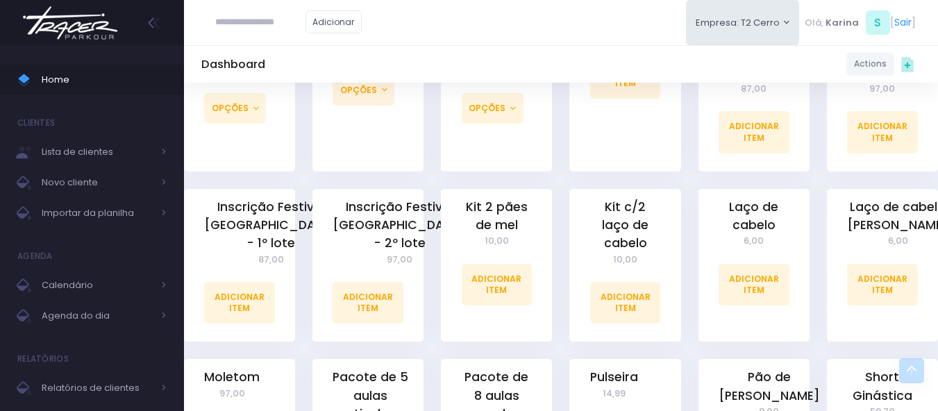
scroll to position [1041, 0]
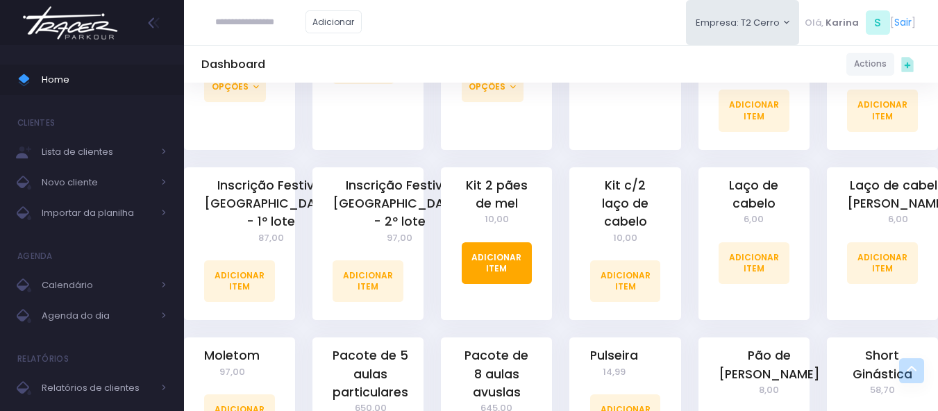
click at [511, 242] on link "Adicionar Item" at bounding box center [497, 263] width 71 height 42
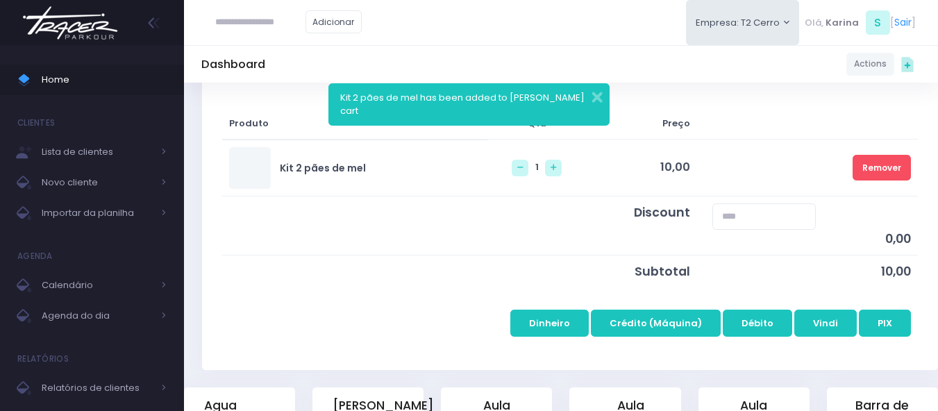
scroll to position [208, 0]
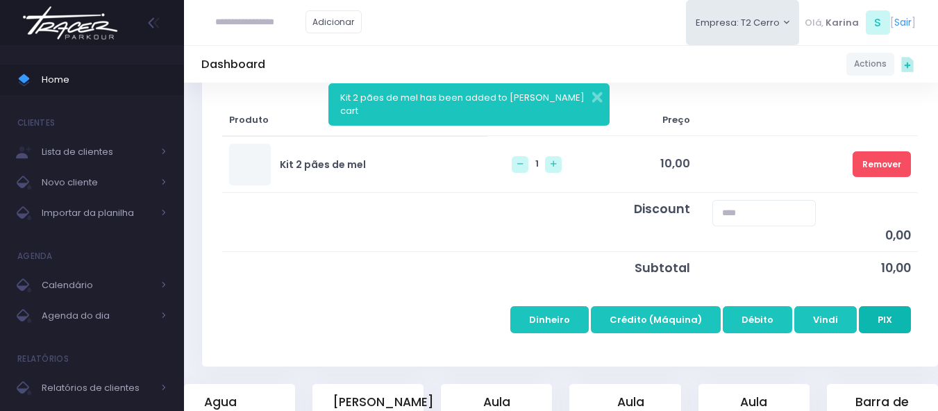
click at [879, 317] on button "PIX" at bounding box center [885, 319] width 52 height 26
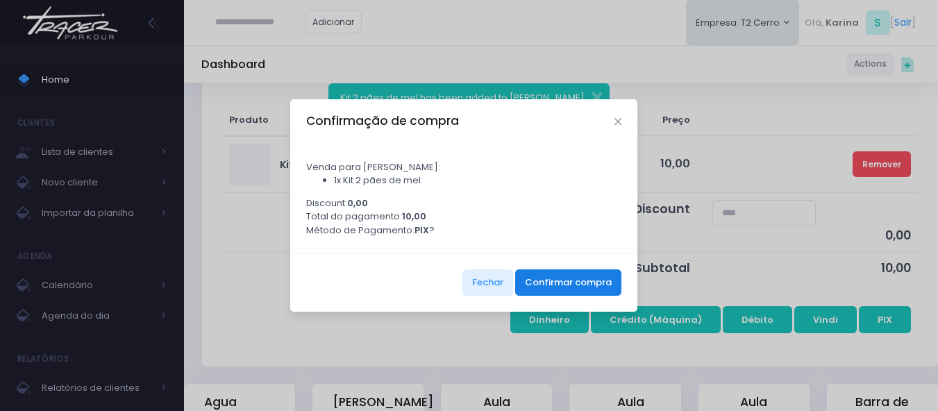
click at [590, 294] on button "Confirmar compra" at bounding box center [568, 282] width 106 height 26
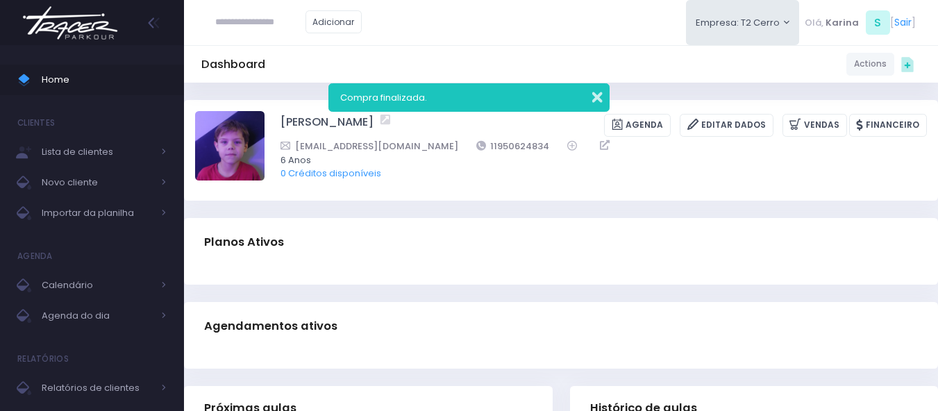
click at [589, 96] on button "button" at bounding box center [588, 95] width 28 height 16
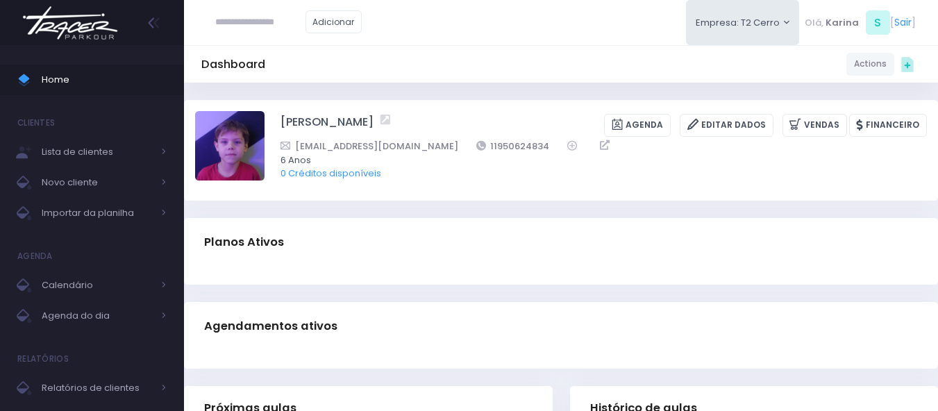
click at [61, 22] on img at bounding box center [70, 23] width 106 height 49
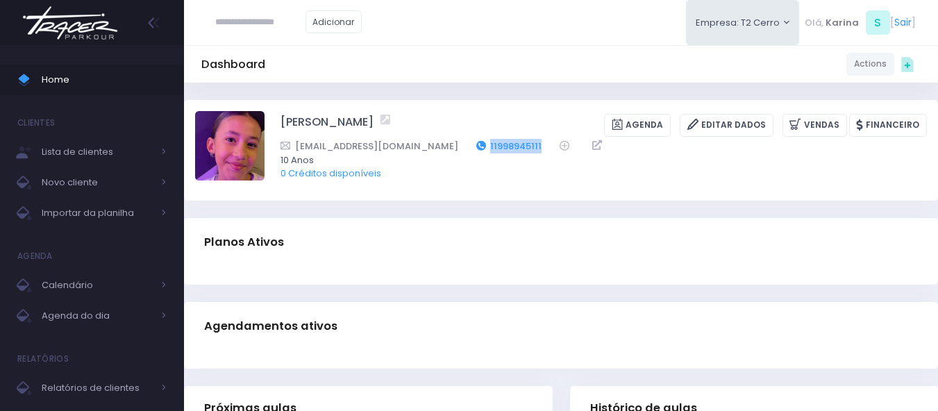
drag, startPoint x: 473, startPoint y: 145, endPoint x: 421, endPoint y: 151, distance: 53.0
click at [421, 151] on div "[EMAIL_ADDRESS][DOMAIN_NAME] 11998945111" at bounding box center [594, 146] width 628 height 15
copy div "11998945111"
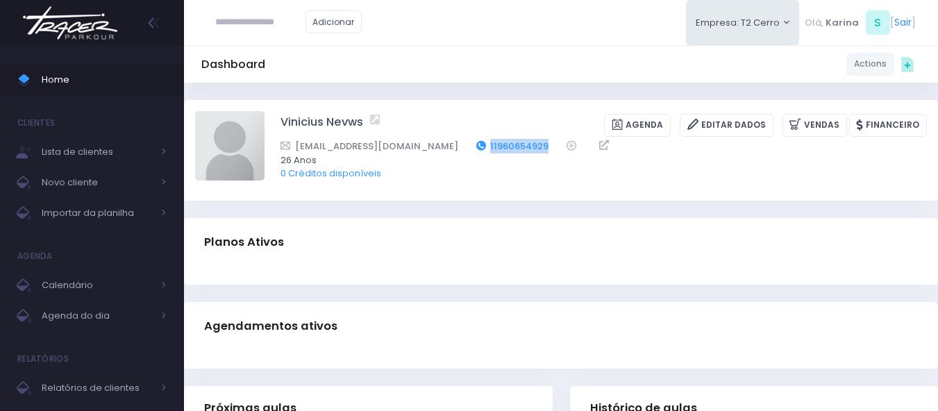
drag, startPoint x: 528, startPoint y: 145, endPoint x: 455, endPoint y: 144, distance: 72.9
click at [455, 144] on div "emaildoviinicius@gmail.com 11960654929" at bounding box center [594, 146] width 628 height 15
copy div "11960654929"
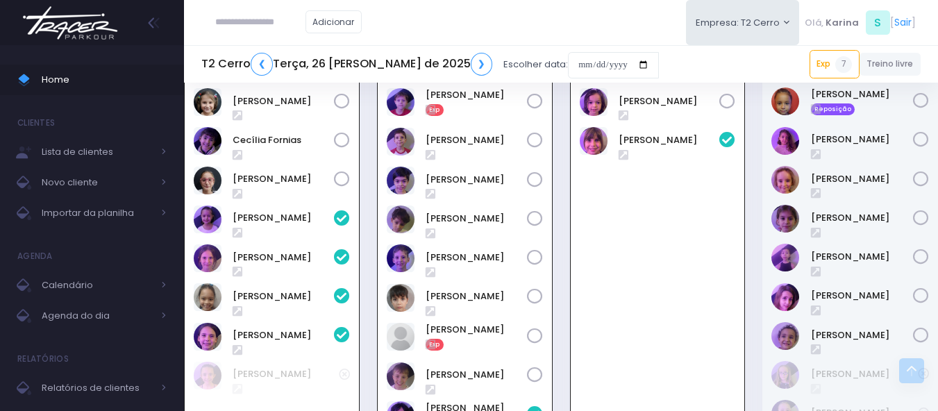
scroll to position [575, 0]
